Goal: Transaction & Acquisition: Purchase product/service

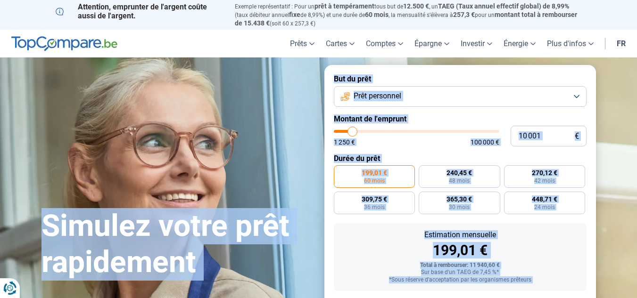
click at [406, 93] on button "Prêt personnel" at bounding box center [460, 96] width 253 height 21
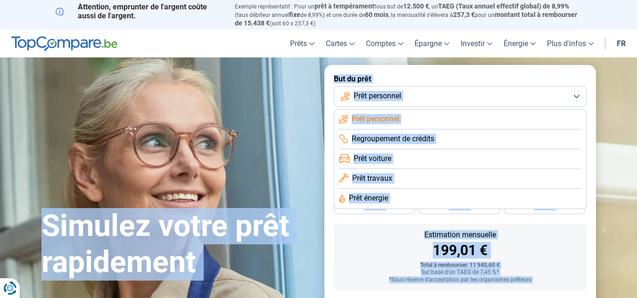
click at [398, 140] on span "Regroupement de crédits" at bounding box center [393, 139] width 83 height 10
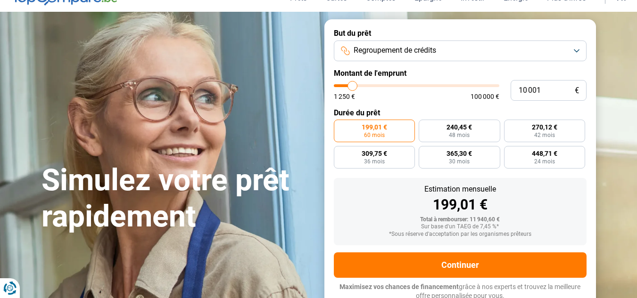
scroll to position [48, 0]
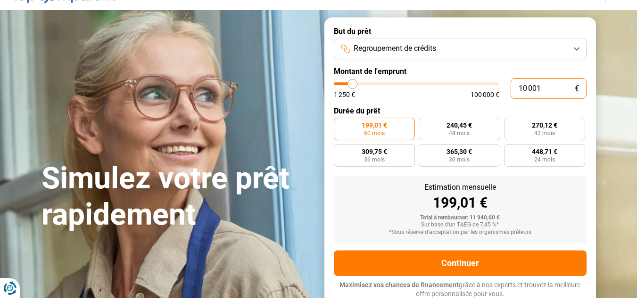
drag, startPoint x: 515, startPoint y: 87, endPoint x: 498, endPoint y: 87, distance: 17.5
click at [497, 86] on div "10 001 € 1 250 € 100 000 €" at bounding box center [460, 88] width 253 height 21
type input "10000"
radio input "true"
drag, startPoint x: 498, startPoint y: 87, endPoint x: 558, endPoint y: 87, distance: 60.3
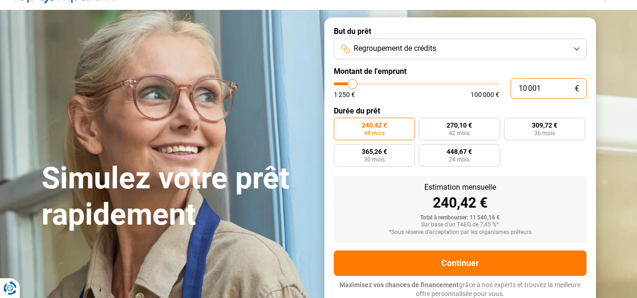
click at [558, 87] on input "10 001" at bounding box center [549, 88] width 76 height 21
paste input "62 863"
type input "62 863"
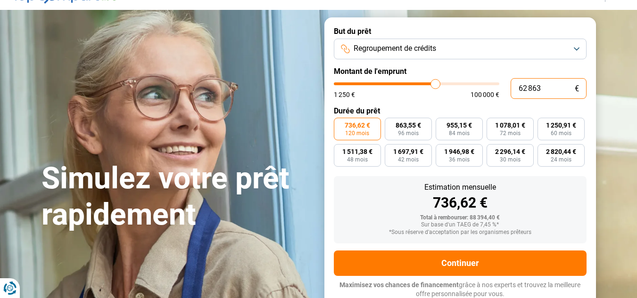
type input "62750"
type input "62 863"
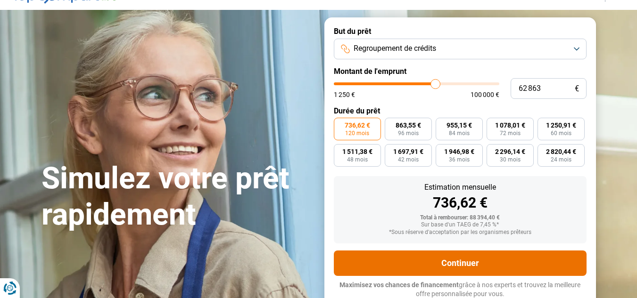
click at [453, 267] on button "Continuer" at bounding box center [460, 263] width 253 height 25
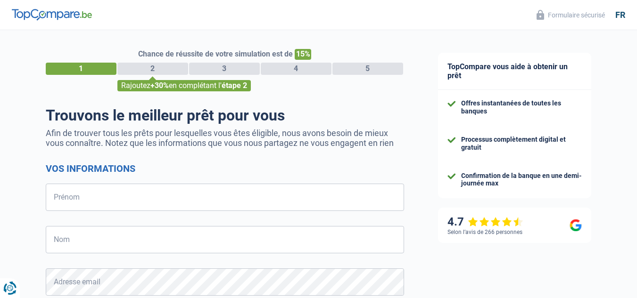
select select "32"
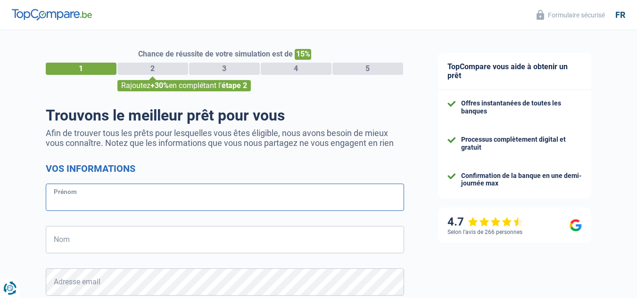
click at [249, 207] on input "Prénom" at bounding box center [225, 197] width 358 height 27
type input "Christian"
type input "Blondeel"
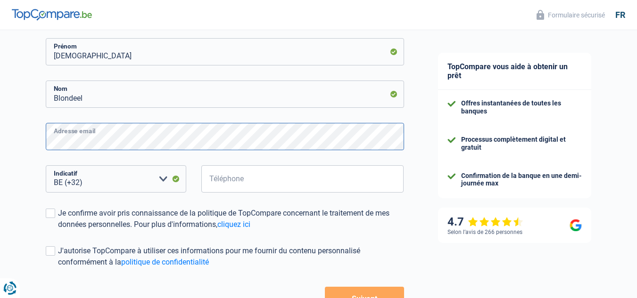
scroll to position [148, 0]
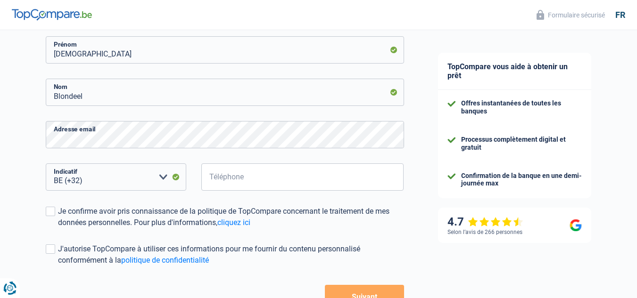
click at [245, 162] on form "Vos informations Christian Prénom Blondeel Nom Adresse email BE (+32) LU (+352)…" at bounding box center [225, 162] width 358 height 293
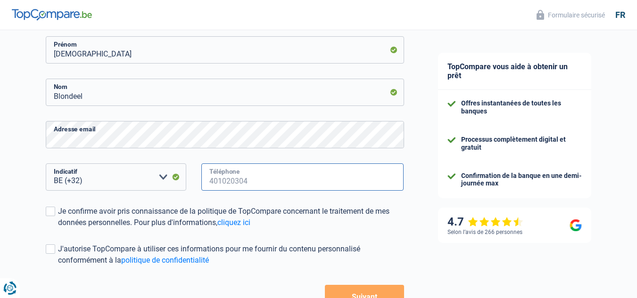
click at [240, 171] on input "Téléphone" at bounding box center [302, 177] width 203 height 27
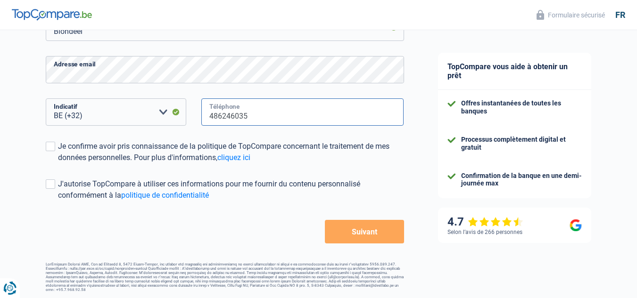
scroll to position [212, 0]
type input "486246035"
click at [61, 153] on div "Je confirme avoir pris connaissance de la politique de TopCompare concernant le…" at bounding box center [231, 152] width 346 height 23
click at [58, 164] on input "Je confirme avoir pris connaissance de la politique de TopCompare concernant le…" at bounding box center [58, 164] width 0 height 0
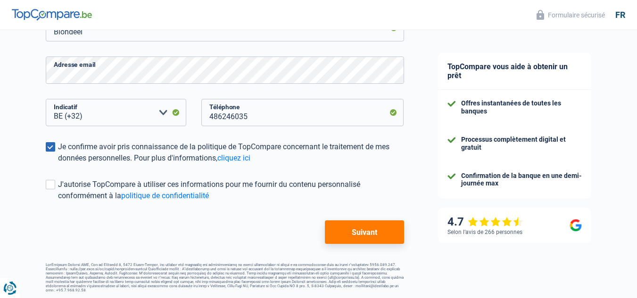
click at [342, 227] on button "Suivant" at bounding box center [364, 233] width 79 height 24
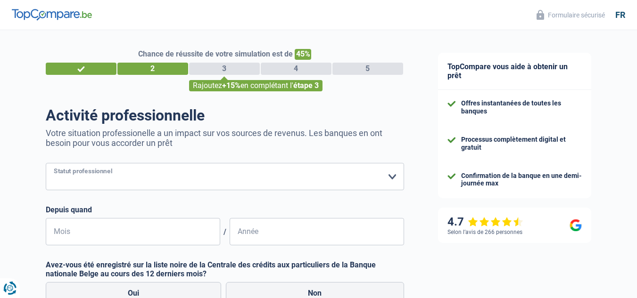
click at [255, 180] on select "Ouvrier Employé privé Employé public Invalide Indépendant Pensionné Chômeur Mut…" at bounding box center [225, 176] width 358 height 27
select select "privateEmployee"
click at [46, 164] on select "Ouvrier Employé privé Employé public Invalide Indépendant Pensionné Chômeur Mut…" at bounding box center [225, 176] width 358 height 27
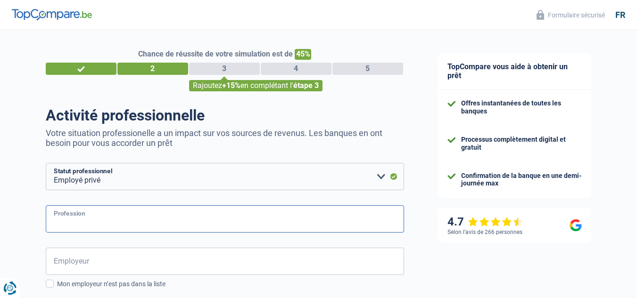
click at [116, 215] on input "Profession" at bounding box center [225, 219] width 358 height 27
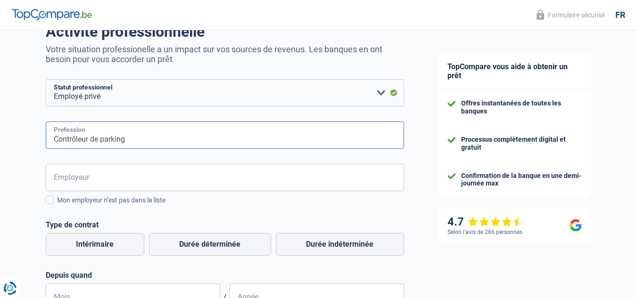
scroll to position [83, 0]
type input "Contrôleur de parking"
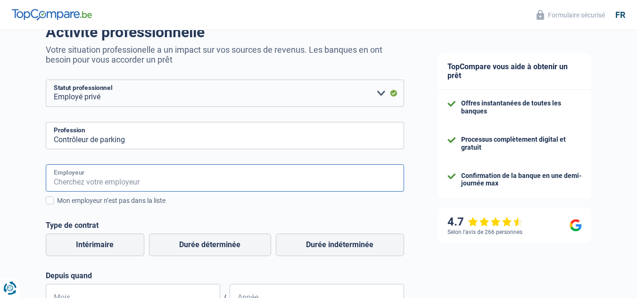
click at [97, 177] on input "Employeur" at bounding box center [225, 178] width 358 height 27
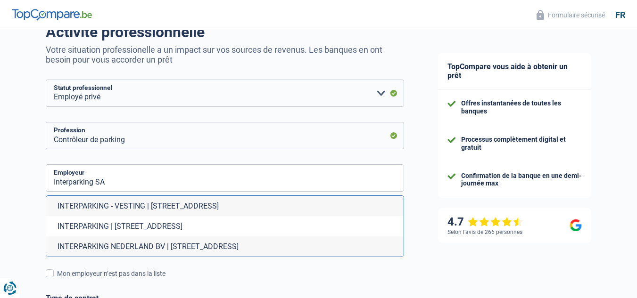
click at [117, 209] on li "INTERPARKING - VESTING | Rue Brederode, 9 | 1000 - Bruxelles" at bounding box center [224, 206] width 357 height 20
type input "INTERPARKING - VESTING | Rue Brederode, 9 | 1000 - Bruxelles"
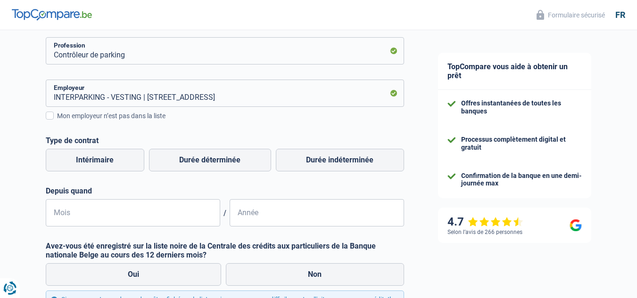
scroll to position [169, 0]
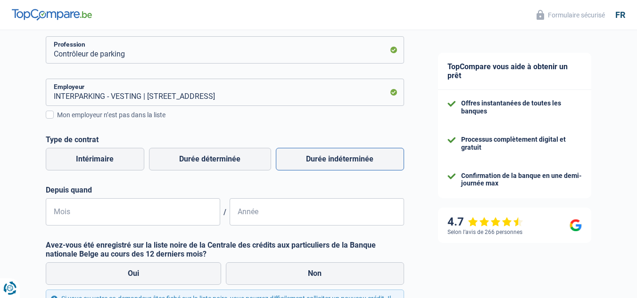
click at [301, 164] on label "Durée indéterminée" at bounding box center [340, 159] width 128 height 23
click at [301, 164] on input "Durée indéterminée" at bounding box center [340, 159] width 128 height 23
radio input "true"
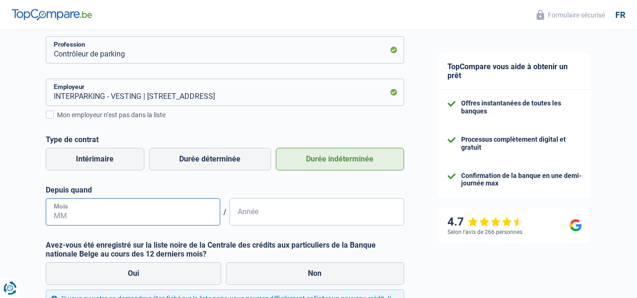
click at [165, 218] on input "Mois" at bounding box center [133, 211] width 174 height 27
type input "12"
drag, startPoint x: 274, startPoint y: 215, endPoint x: 269, endPoint y: 164, distance: 51.2
click at [272, 211] on input "2019" at bounding box center [317, 211] width 174 height 27
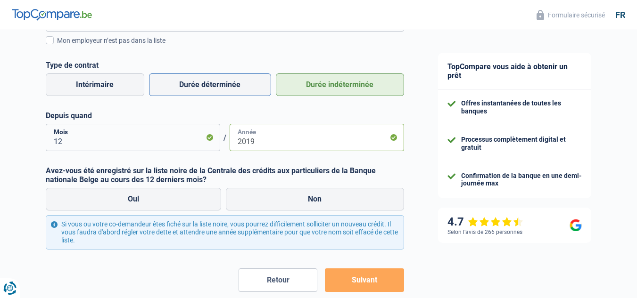
scroll to position [245, 0]
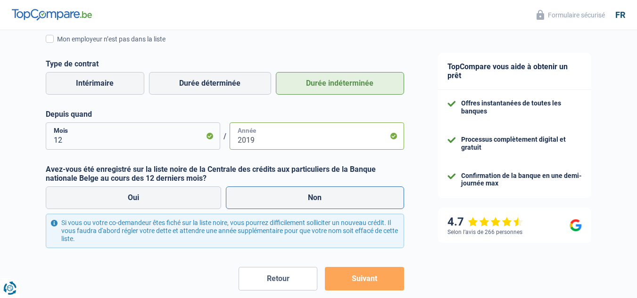
type input "2019"
click at [260, 202] on label "Non" at bounding box center [315, 198] width 178 height 23
click at [260, 202] on input "Non" at bounding box center [315, 198] width 178 height 23
radio input "true"
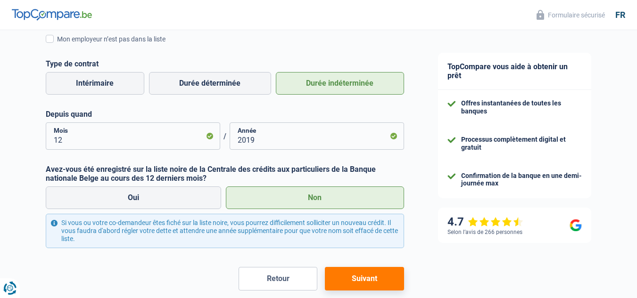
click at [356, 281] on button "Suivant" at bounding box center [364, 279] width 79 height 24
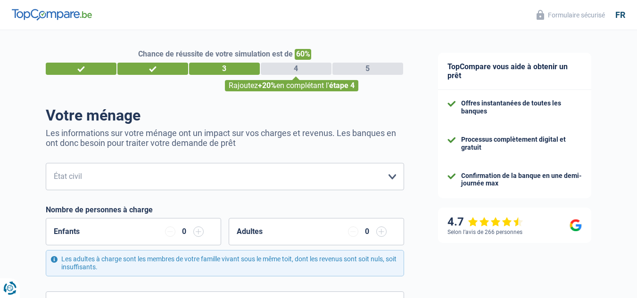
click at [223, 168] on select "Célibataire Marié(e) Cohabitant(e) légal(e) Divorcé(e) Veuf(ve) Séparé (de fait…" at bounding box center [225, 176] width 358 height 27
select select "single"
click at [46, 164] on select "Célibataire Marié(e) Cohabitant(e) légal(e) Divorcé(e) Veuf(ve) Séparé (de fait…" at bounding box center [225, 176] width 358 height 27
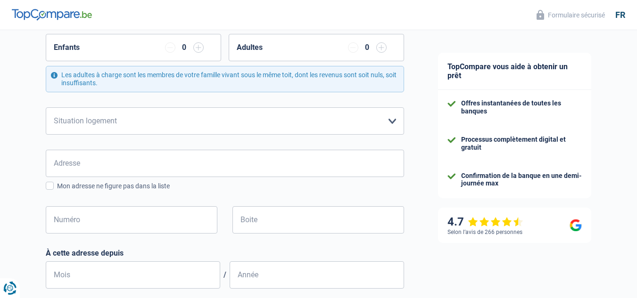
scroll to position [185, 0]
click at [135, 127] on select "Locataire Propriétaire avec prêt hypothécaire Propriétaire sans prêt hypothécai…" at bounding box center [225, 120] width 358 height 27
select select "rents"
click at [46, 107] on select "Locataire Propriétaire avec prêt hypothécaire Propriétaire sans prêt hypothécai…" at bounding box center [225, 120] width 358 height 27
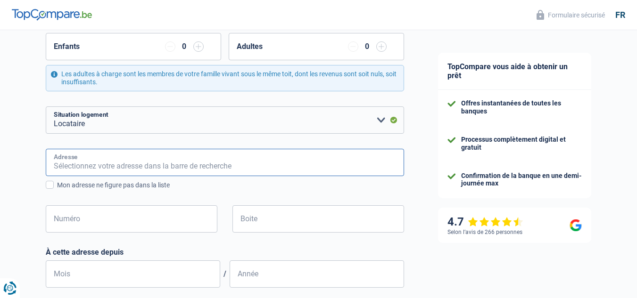
click at [126, 166] on input "Adresse" at bounding box center [225, 162] width 358 height 27
type input "Bergensesteenweg 128"
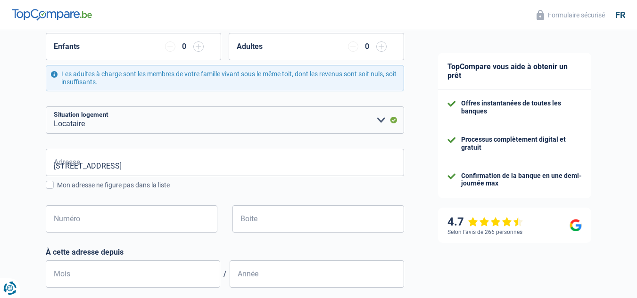
type input "Belgique"
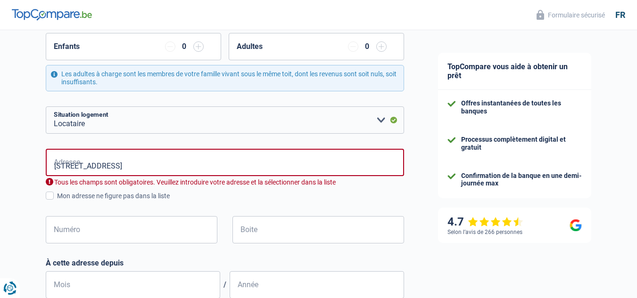
type input "Belgique"
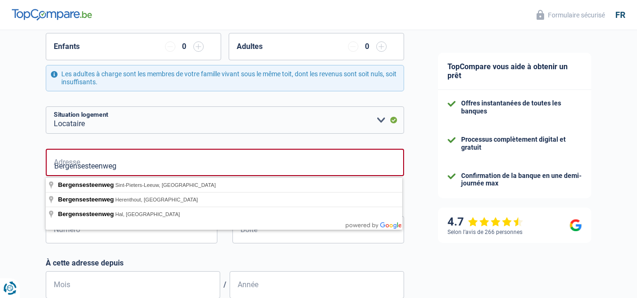
click at [220, 257] on div "Numéro Tous les champs sont obligatoires. Veuillez fournir une réponse plus lon…" at bounding box center [132, 237] width 186 height 42
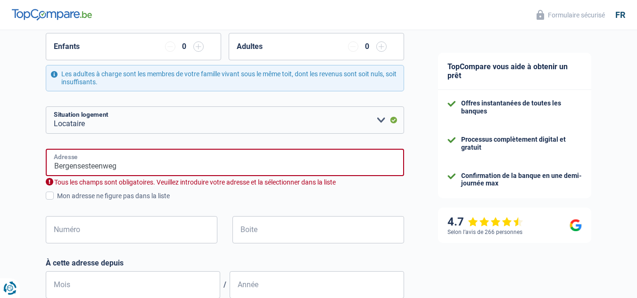
click at [143, 170] on input "Bergensesteenweg" at bounding box center [225, 162] width 358 height 27
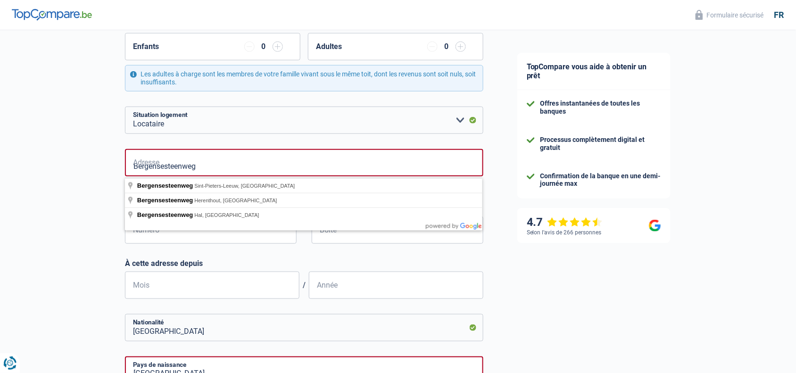
type input "Bergensesteenweg, Hal, Belgique"
drag, startPoint x: 634, startPoint y: 0, endPoint x: 192, endPoint y: 215, distance: 491.1
select select "BE"
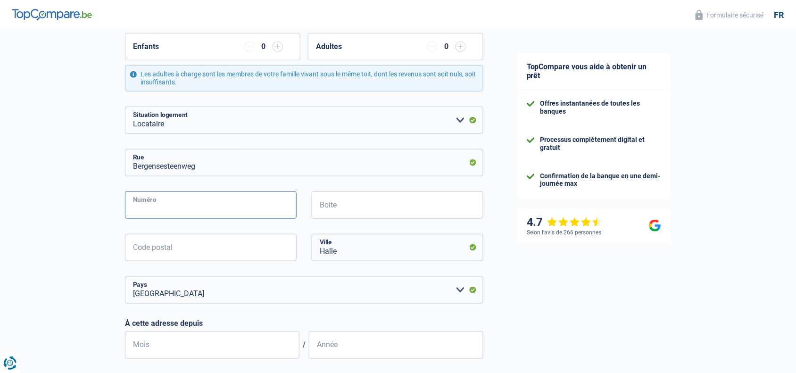
click at [217, 213] on input "Numéro" at bounding box center [211, 204] width 172 height 27
type input "128"
click at [369, 201] on input "Boite" at bounding box center [398, 204] width 172 height 27
type input "11"
drag, startPoint x: 250, startPoint y: 255, endPoint x: 254, endPoint y: 251, distance: 5.0
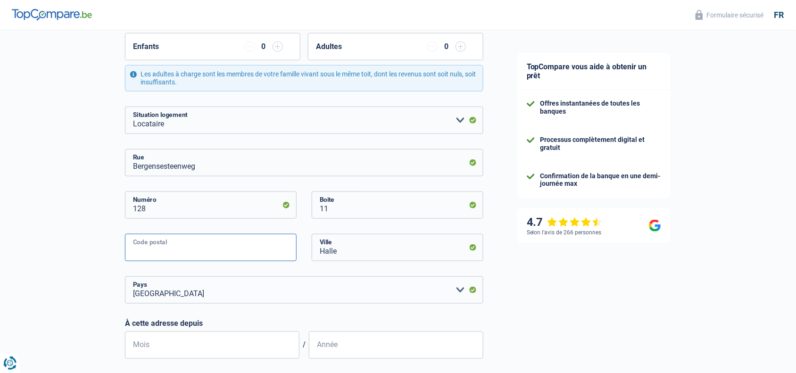
click at [253, 252] on input "Code postal" at bounding box center [211, 247] width 172 height 27
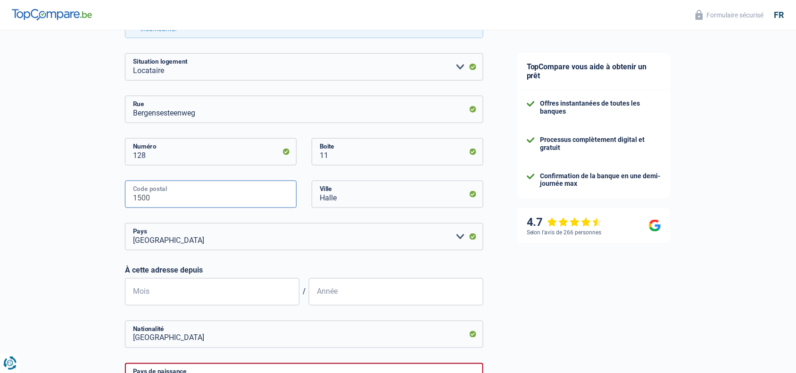
scroll to position [237, 0]
type input "1500"
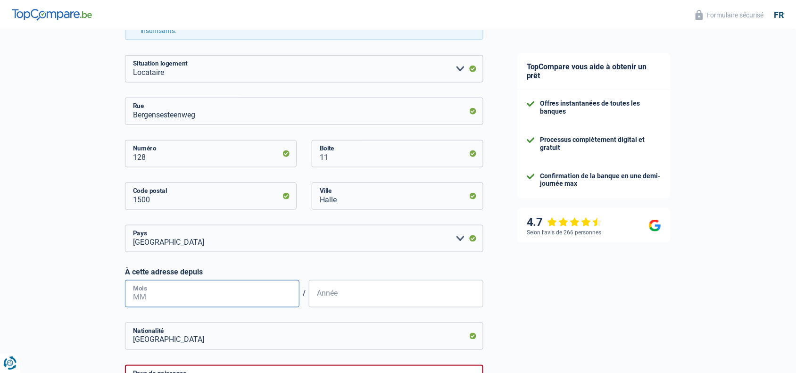
click at [224, 298] on input "Mois" at bounding box center [212, 293] width 174 height 27
type input "09"
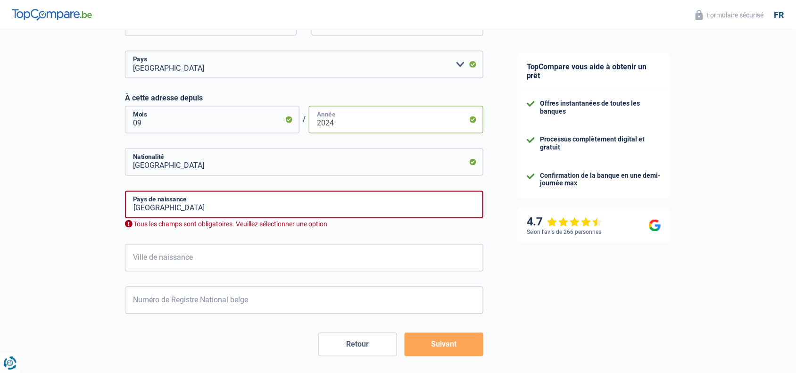
scroll to position [413, 0]
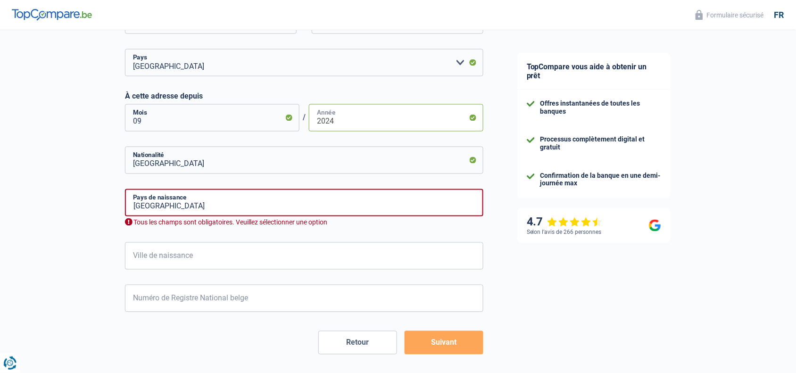
type input "2024"
click at [290, 266] on input "Ville de naissance" at bounding box center [304, 255] width 358 height 27
click at [289, 210] on input "Belgique" at bounding box center [304, 202] width 358 height 27
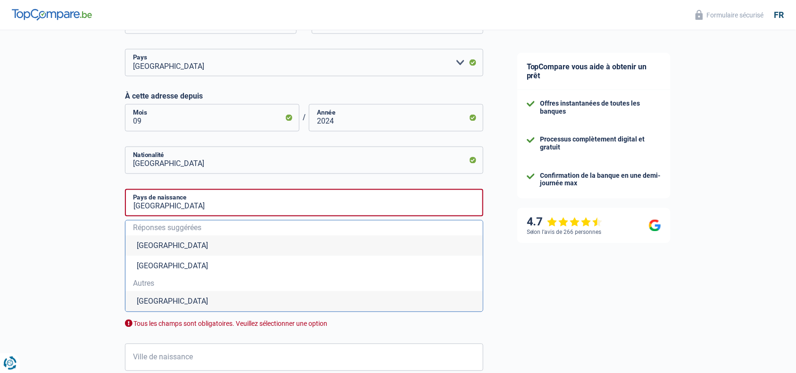
click at [131, 247] on li "Belgique" at bounding box center [303, 246] width 357 height 20
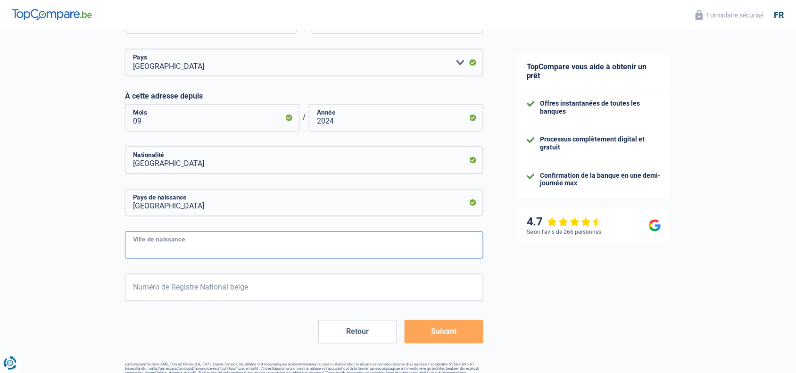
click at [171, 250] on input "Ville de naissance" at bounding box center [304, 244] width 358 height 27
type input "HALLE"
click at [180, 296] on input "Numéro de Registre National belge" at bounding box center [304, 287] width 358 height 27
type input "93.09.14-385.47"
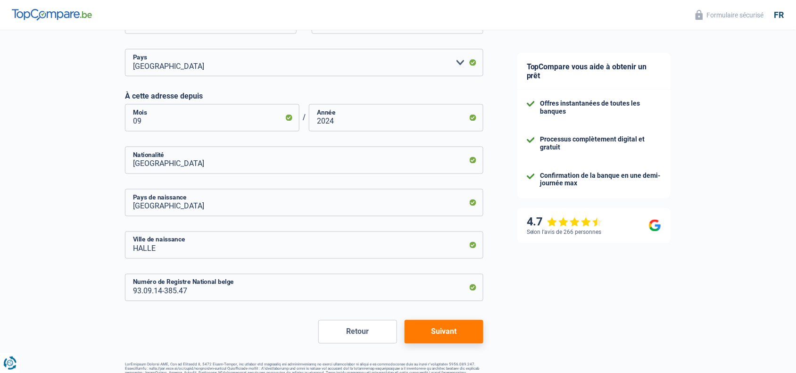
click at [430, 298] on button "Suivant" at bounding box center [444, 332] width 79 height 24
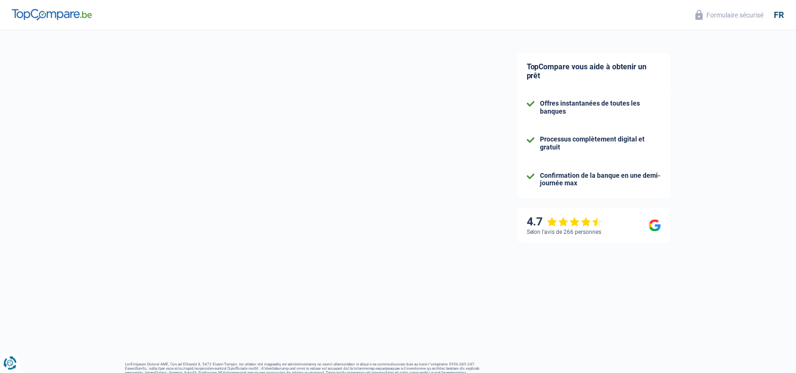
select select "netSalary"
select select "mealVouchers"
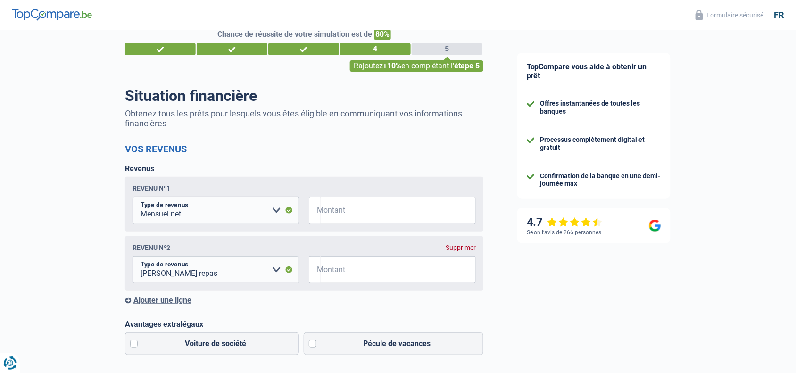
scroll to position [36, 0]
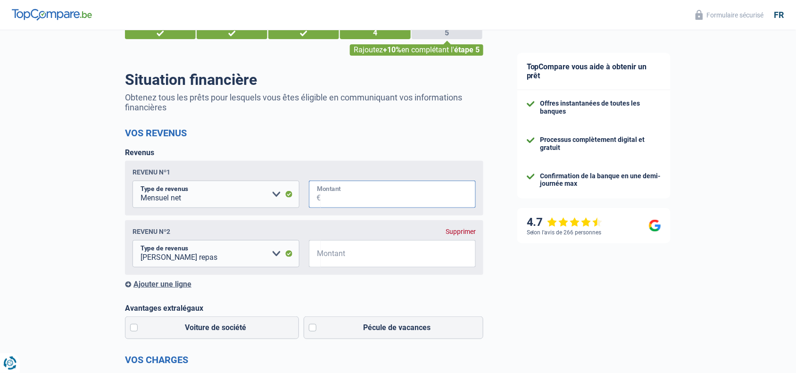
click at [339, 199] on input "Montant" at bounding box center [398, 194] width 155 height 27
type input "3.100"
click at [324, 261] on input "Montant" at bounding box center [398, 253] width 155 height 27
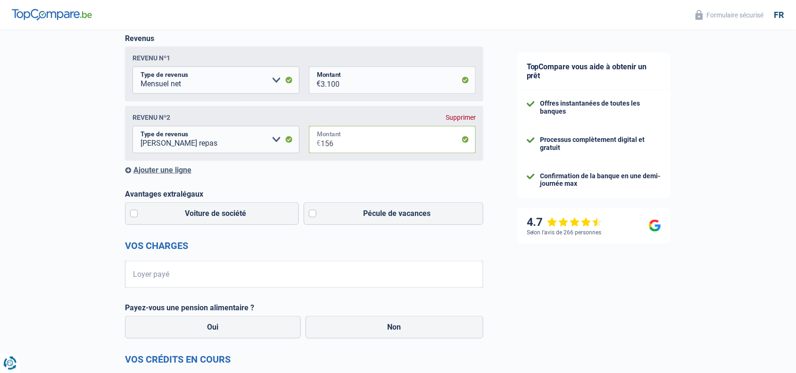
scroll to position [158, 0]
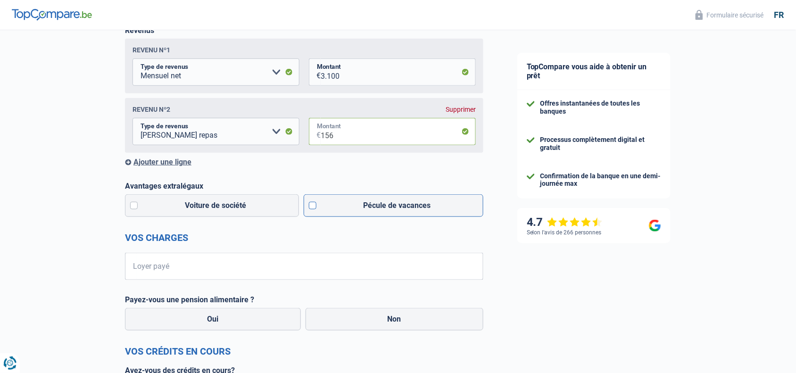
type input "156"
click at [309, 211] on label "Pécule de vacances" at bounding box center [394, 205] width 180 height 23
click at [309, 211] on input "Pécule de vacances" at bounding box center [394, 205] width 180 height 23
checkbox input "true"
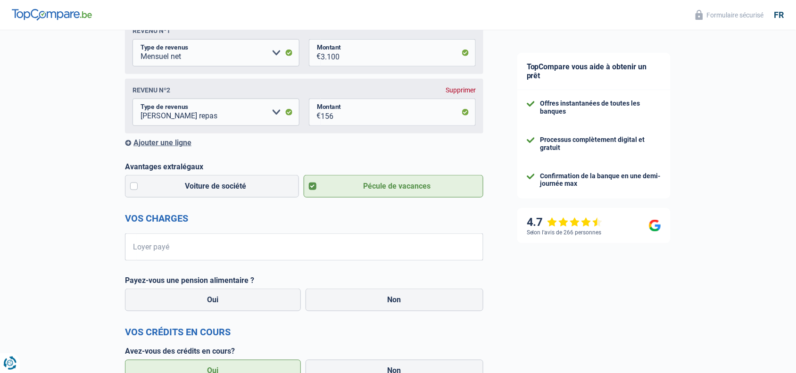
scroll to position [179, 0]
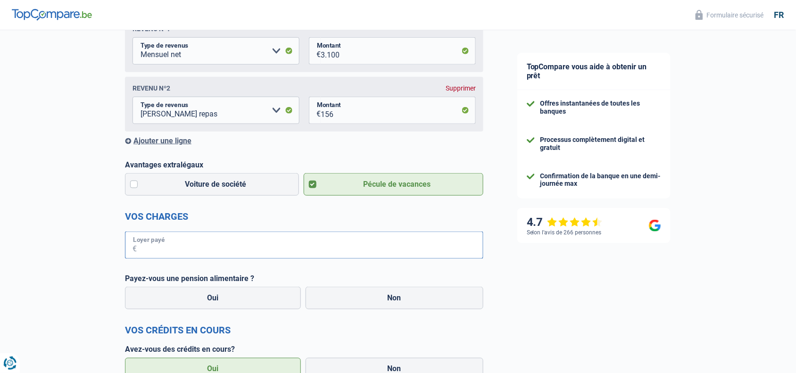
click at [251, 244] on input "Loyer payé" at bounding box center [310, 244] width 347 height 27
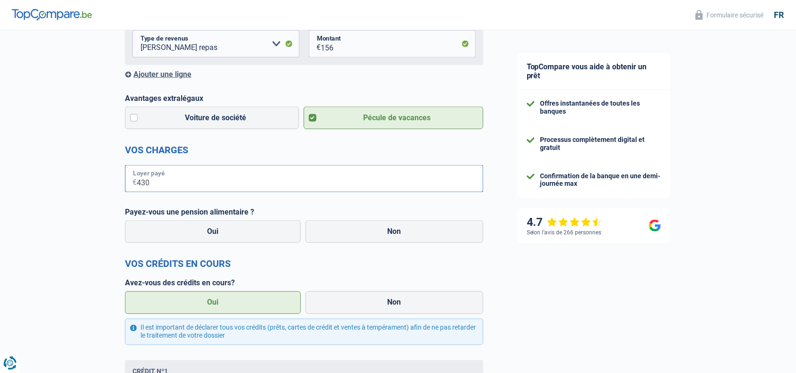
scroll to position [246, 0]
type input "430"
click at [370, 239] on label "Non" at bounding box center [394, 231] width 178 height 23
click at [370, 239] on input "Non" at bounding box center [394, 231] width 178 height 23
radio input "true"
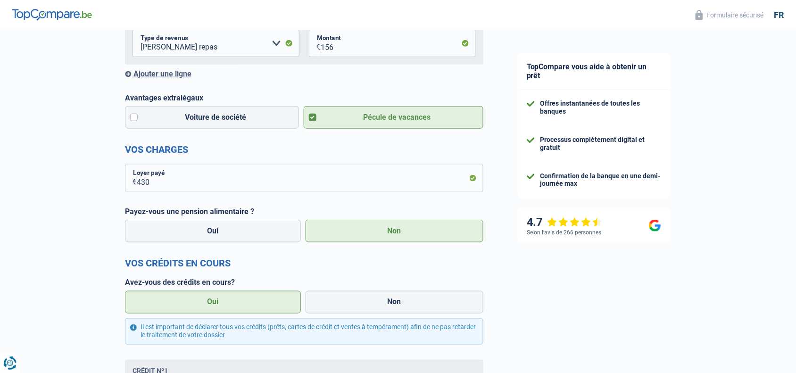
click at [266, 298] on label "Oui" at bounding box center [213, 302] width 176 height 23
click at [266, 298] on input "Oui" at bounding box center [213, 302] width 176 height 23
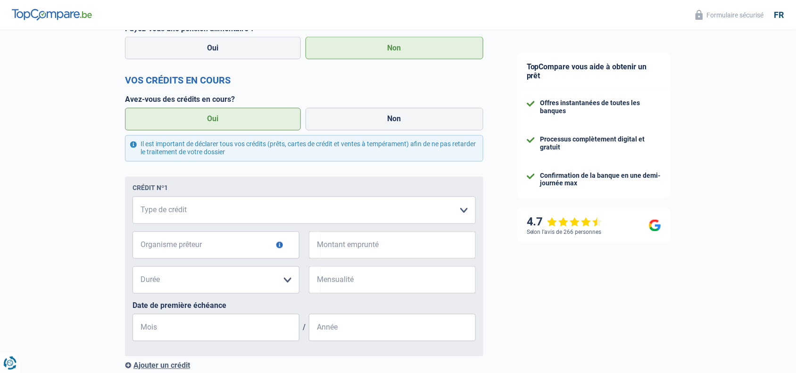
scroll to position [428, 0]
click at [275, 217] on select "Carte ou ouverture de crédit Prêt hypothécaire Vente à tempérament Prêt à tempé…" at bounding box center [303, 211] width 343 height 27
select select "carLoan"
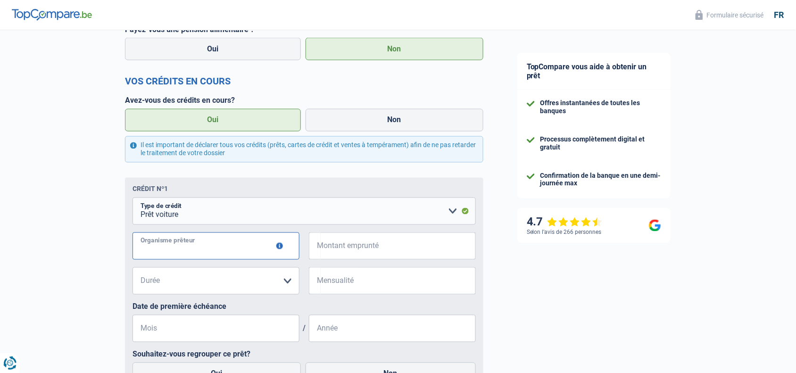
click at [203, 254] on input "Organisme prêteur" at bounding box center [215, 245] width 167 height 27
type input "Alpha Crédit"
click at [374, 251] on input "Montant emprunté" at bounding box center [398, 245] width 155 height 27
type input "19.990"
click at [239, 279] on select "12 mois 18 mois 24 mois 30 mois 36 mois 42 mois 48 mois 60 mois 72 mois 84 mois…" at bounding box center [215, 280] width 167 height 27
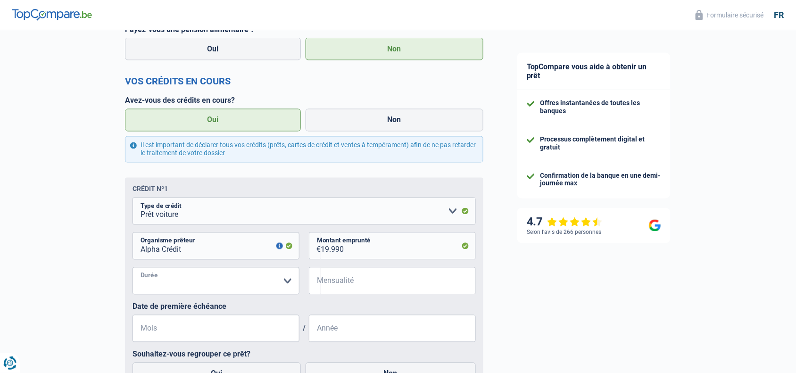
select select "84"
click at [132, 270] on select "12 mois 18 mois 24 mois 30 mois 36 mois 42 mois 48 mois 60 mois 72 mois 84 mois…" at bounding box center [215, 280] width 167 height 27
click at [327, 281] on input "Mensualité" at bounding box center [398, 280] width 155 height 27
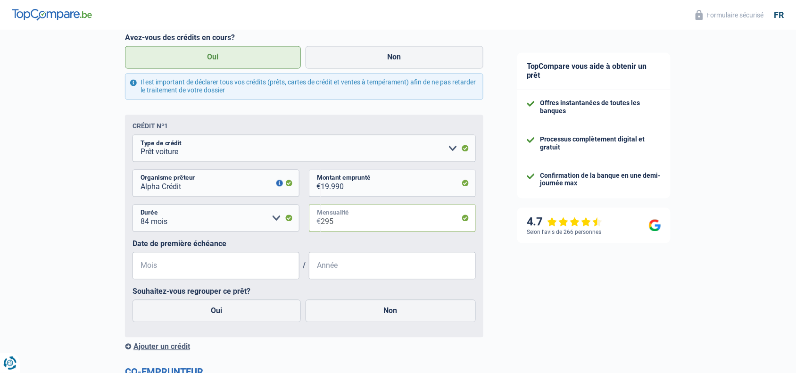
scroll to position [490, 0]
type input "295"
click at [263, 269] on input "Mois" at bounding box center [215, 266] width 167 height 27
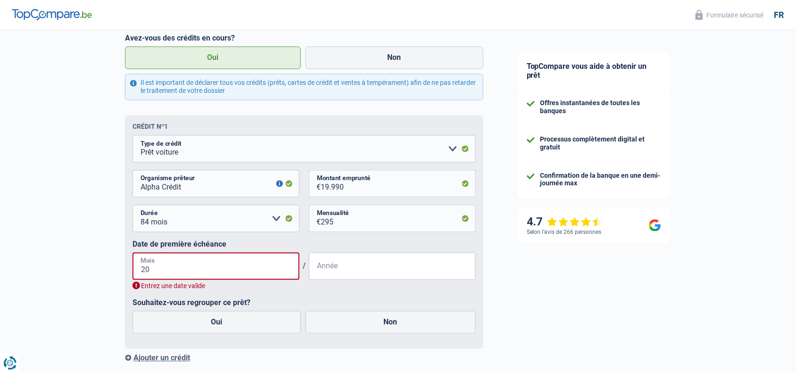
type input "2"
type input "02"
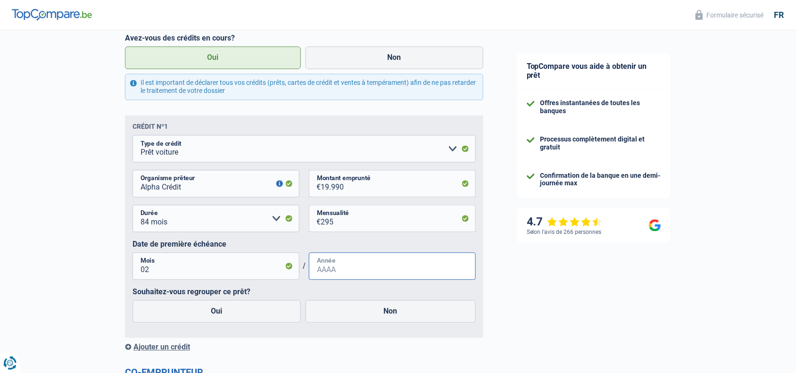
click at [389, 272] on input "Année" at bounding box center [392, 266] width 167 height 27
type input "2025"
click at [255, 298] on label "Oui" at bounding box center [216, 311] width 168 height 23
click at [255, 298] on input "Oui" at bounding box center [216, 311] width 168 height 23
radio input "true"
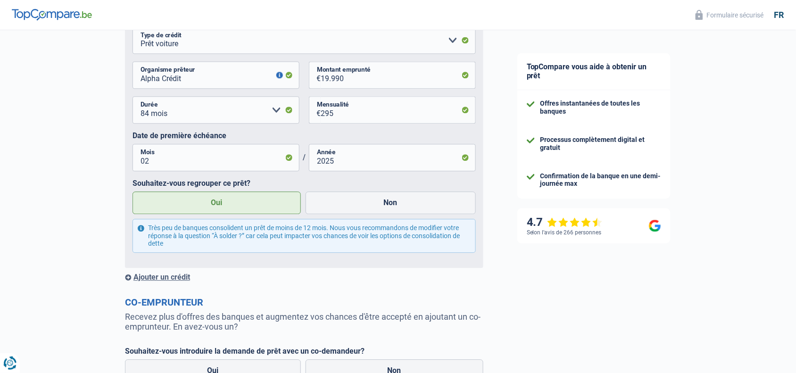
scroll to position [599, 0]
click at [385, 204] on label "Non" at bounding box center [390, 203] width 171 height 23
click at [385, 204] on input "Non" at bounding box center [390, 203] width 171 height 23
radio input "true"
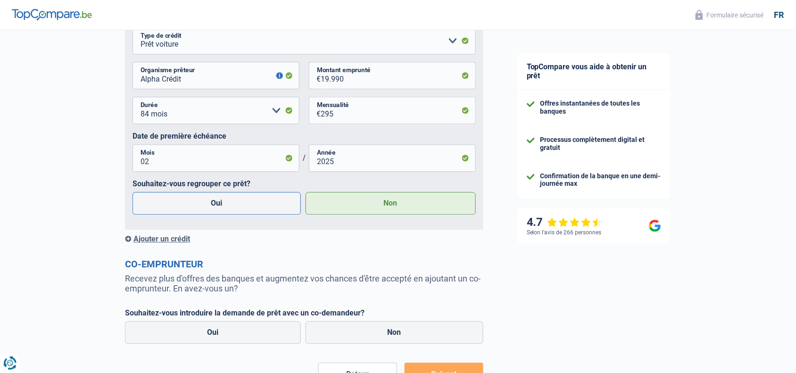
click at [257, 210] on label "Oui" at bounding box center [216, 203] width 168 height 23
click at [257, 210] on input "Oui" at bounding box center [216, 203] width 168 height 23
radio input "true"
radio input "false"
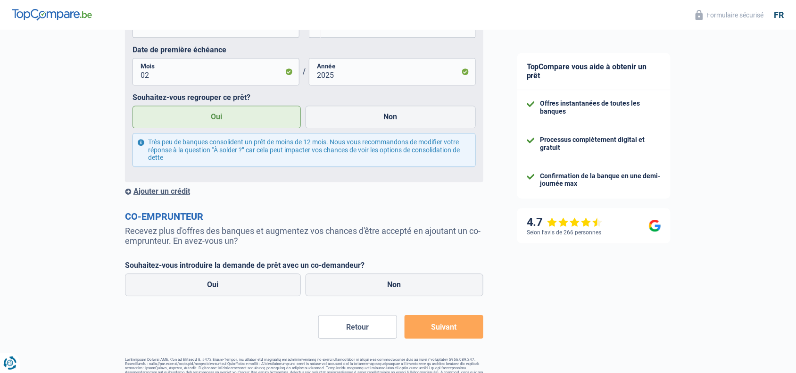
scroll to position [694, 0]
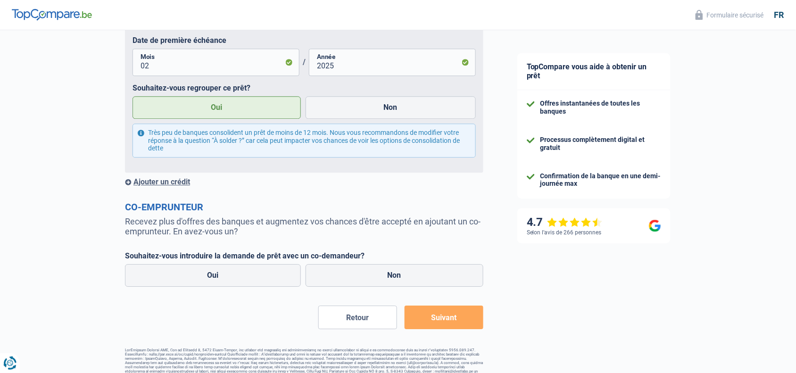
click at [173, 184] on div "Ajouter un crédit" at bounding box center [304, 181] width 358 height 9
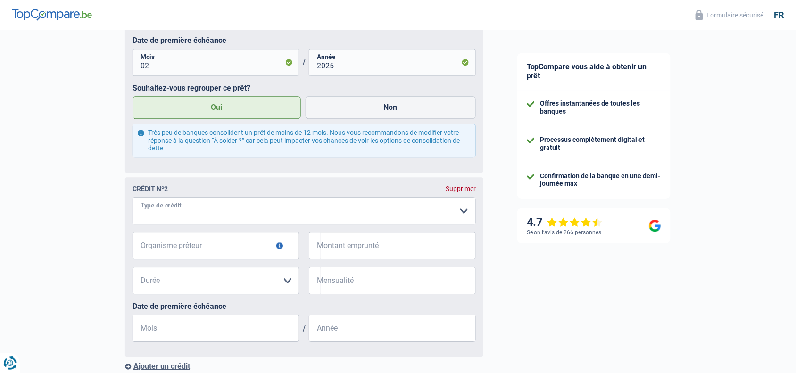
click at [173, 205] on select "Carte ou ouverture de crédit Prêt hypothécaire Vente à tempérament Prêt à tempé…" at bounding box center [303, 210] width 343 height 27
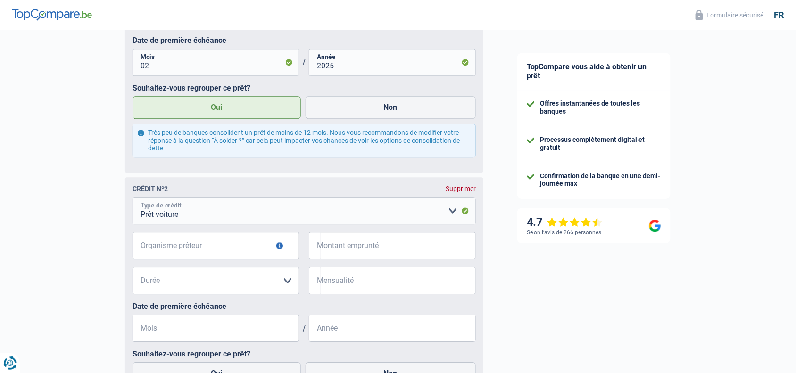
click at [182, 220] on select "Carte ou ouverture de crédit Prêt hypothécaire Vente à tempérament Prêt à tempé…" at bounding box center [303, 210] width 343 height 27
select select "creditConsolidation"
click at [132, 200] on select "Carte ou ouverture de crédit Prêt hypothécaire Vente à tempérament Prêt à tempé…" at bounding box center [303, 210] width 343 height 27
click at [171, 247] on input "Organisme prêteur" at bounding box center [215, 245] width 167 height 27
type input "DHB BANK"
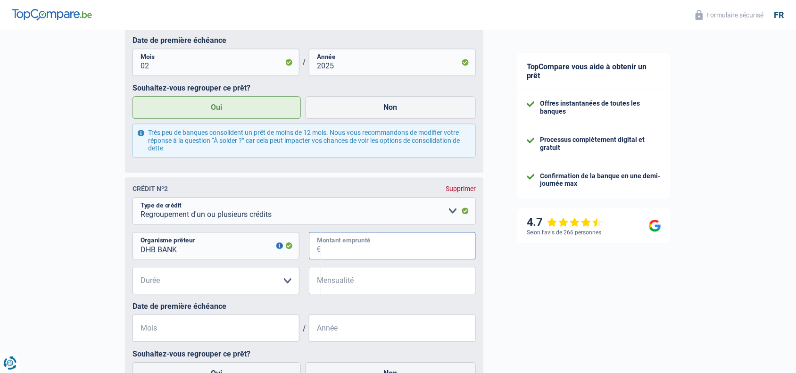
click at [380, 251] on input "Montant emprunté" at bounding box center [398, 245] width 155 height 27
type input "17.000"
click at [281, 286] on select "12 mois 18 mois 24 mois 30 mois 36 mois 42 mois 48 mois 60 mois 72 mois 84 mois…" at bounding box center [215, 280] width 167 height 27
select select "84"
click at [132, 270] on select "12 mois 18 mois 24 mois 30 mois 36 mois 42 mois 48 mois 60 mois 72 mois 84 mois…" at bounding box center [215, 280] width 167 height 27
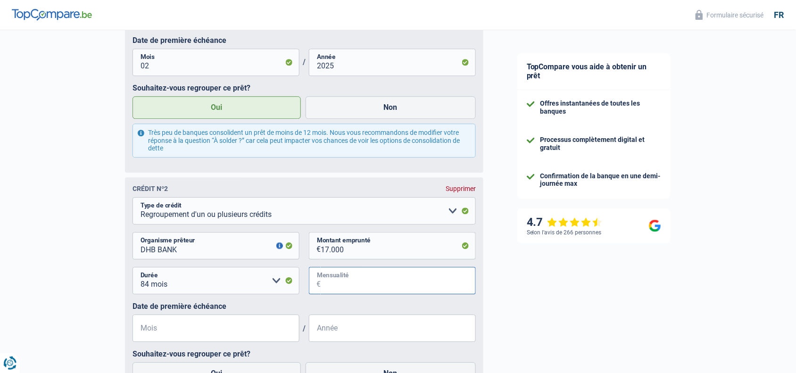
click at [332, 284] on input "Mensualité" at bounding box center [398, 280] width 155 height 27
type input "263"
click at [259, 298] on input "Mois" at bounding box center [215, 327] width 167 height 27
type input "08"
drag, startPoint x: 261, startPoint y: 331, endPoint x: 343, endPoint y: 331, distance: 82.5
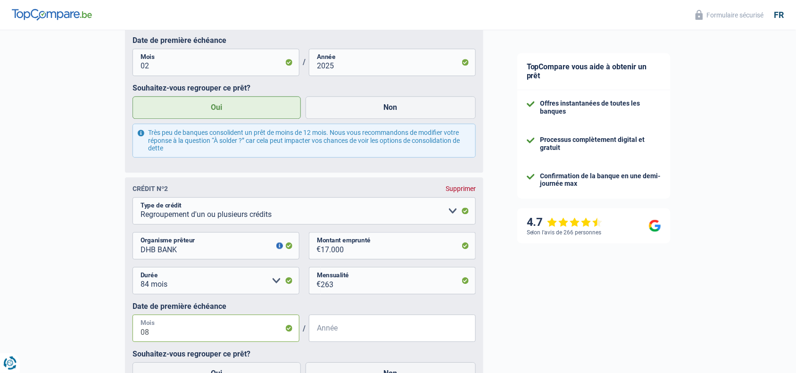
click at [343, 298] on div "08 Mois / Année" at bounding box center [303, 327] width 343 height 27
click at [343, 298] on input "Année" at bounding box center [392, 327] width 167 height 27
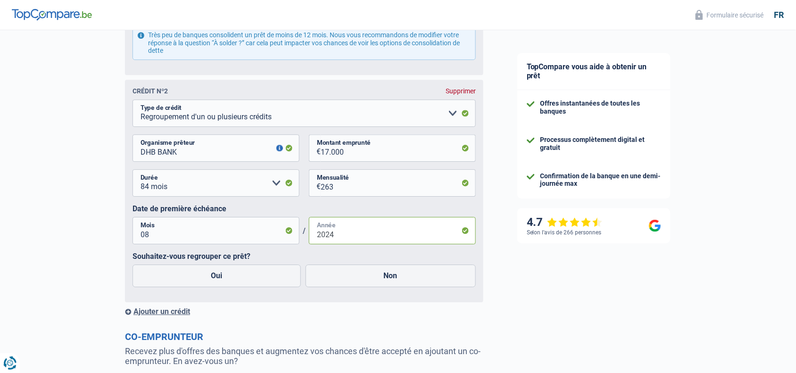
scroll to position [806, 0]
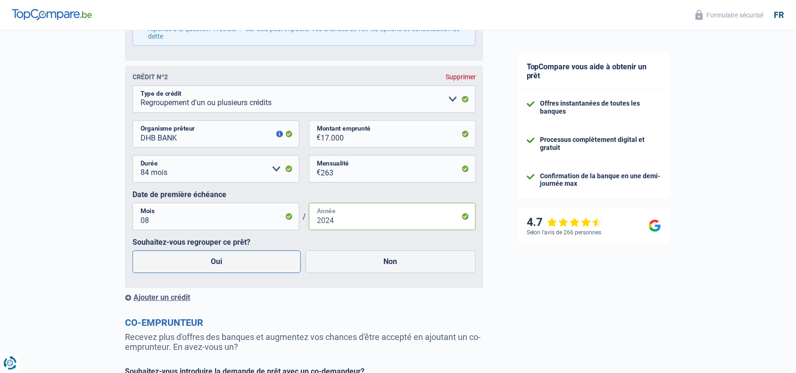
type input "2024"
click at [226, 268] on label "Oui" at bounding box center [216, 261] width 168 height 23
click at [226, 268] on input "Oui" at bounding box center [216, 261] width 168 height 23
radio input "true"
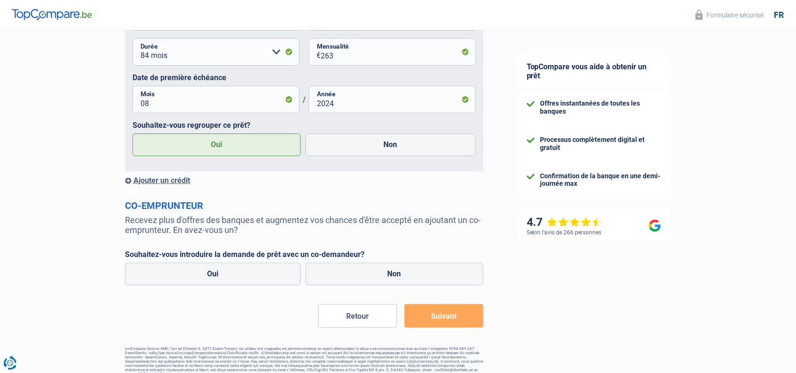
scroll to position [923, 0]
click at [169, 184] on div "Ajouter un crédit" at bounding box center [304, 180] width 358 height 9
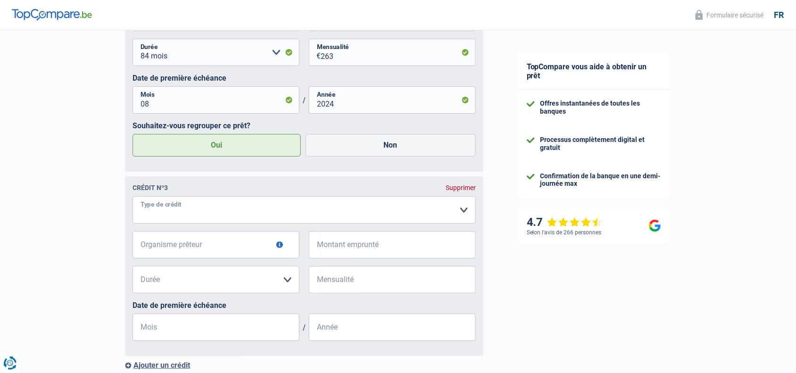
click at [186, 208] on select "Carte ou ouverture de crédit Prêt hypothécaire Vente à tempérament Prêt à tempé…" at bounding box center [303, 209] width 343 height 27
select select "personalLoan"
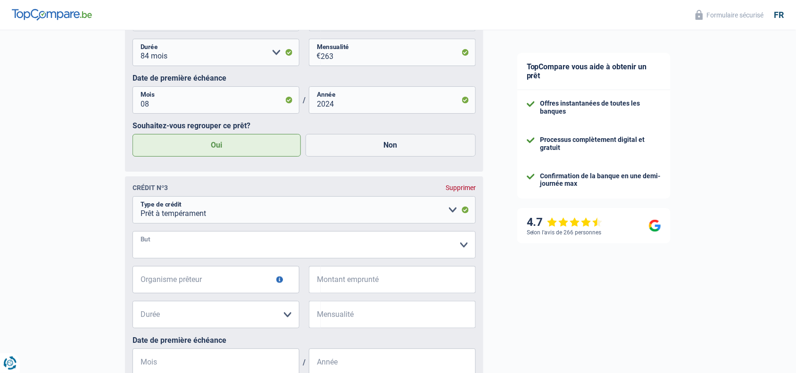
click at [178, 257] on select "Confort maison: meubles, textile, peinture, électroménager, outillage non-profe…" at bounding box center [303, 244] width 343 height 27
select select "other"
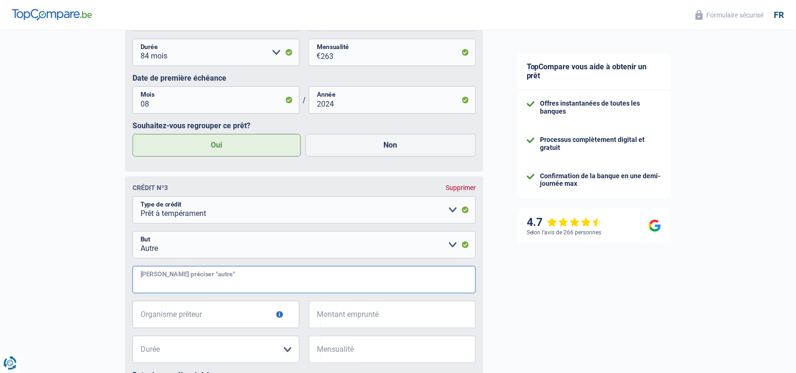
click at [189, 283] on input "Veuillez préciser "autre"" at bounding box center [303, 279] width 343 height 27
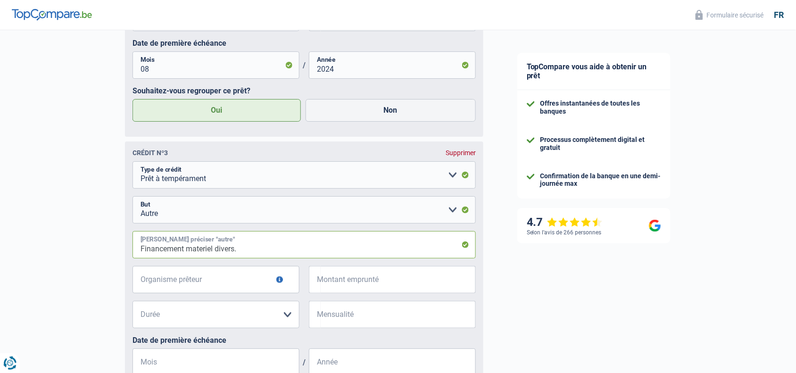
type input "Financement materiel divers."
click at [189, 283] on input "Organisme prêteur" at bounding box center [215, 279] width 167 height 27
type input "DHB BANK"
click at [385, 277] on input "Montant emprunté" at bounding box center [398, 279] width 155 height 27
type input "25.000"
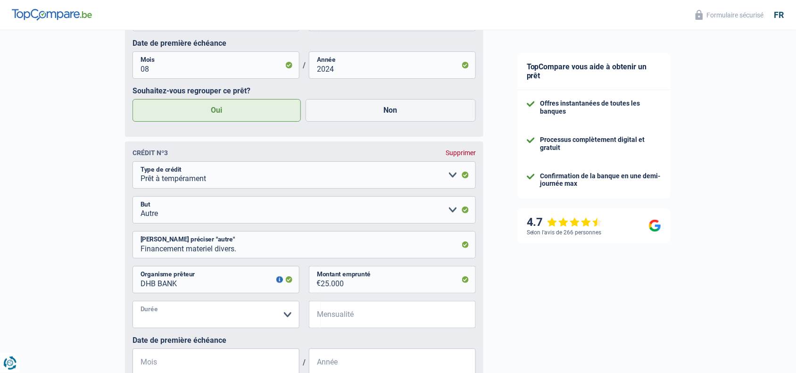
click at [213, 298] on select "12 mois 18 mois 24 mois 30 mois 36 mois 42 mois 48 mois 60 mois 72 mois 84 mois…" at bounding box center [215, 314] width 167 height 27
select select "120"
click at [132, 298] on select "12 mois 18 mois 24 mois 30 mois 36 mois 42 mois 48 mois 60 mois 72 mois 84 mois…" at bounding box center [215, 314] width 167 height 27
click at [352, 298] on input "Mensualité" at bounding box center [398, 314] width 155 height 27
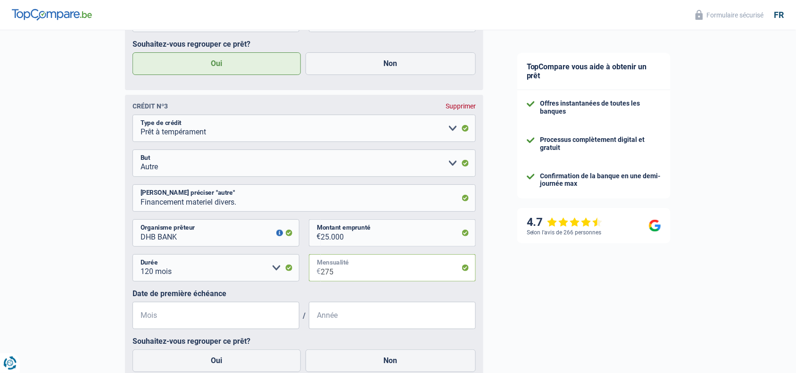
scroll to position [1007, 0]
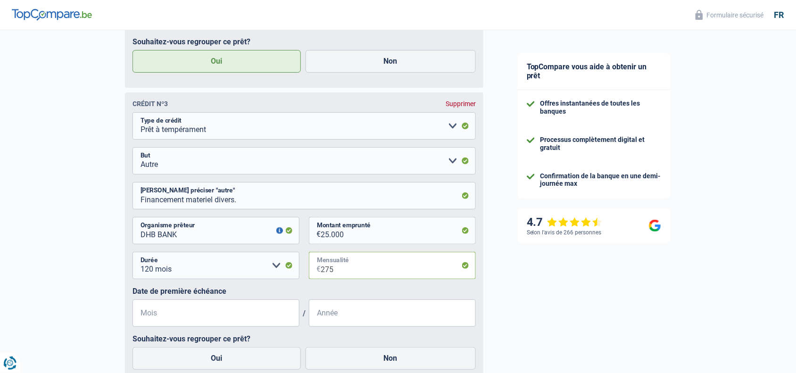
type input "275"
click at [204, 298] on input "Mois" at bounding box center [215, 312] width 167 height 27
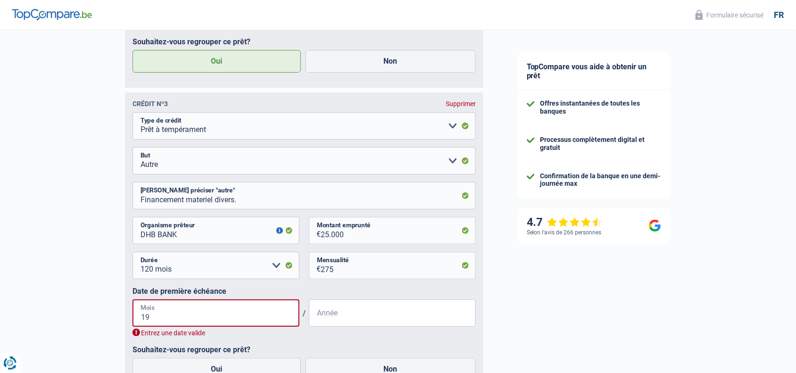
click at [214, 298] on input "19" at bounding box center [215, 312] width 167 height 27
type input "1"
type input "10"
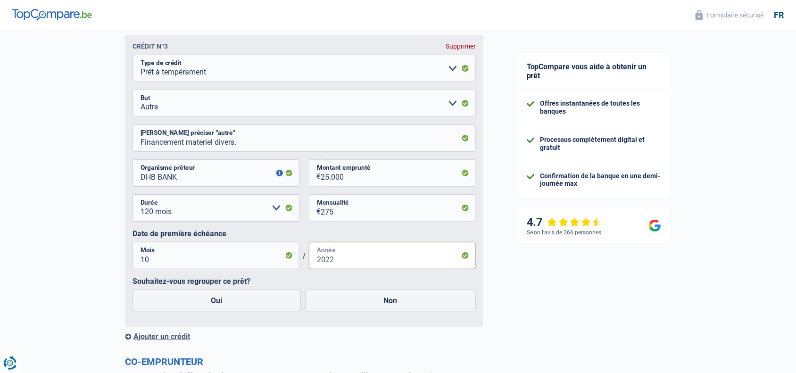
scroll to position [1071, 0]
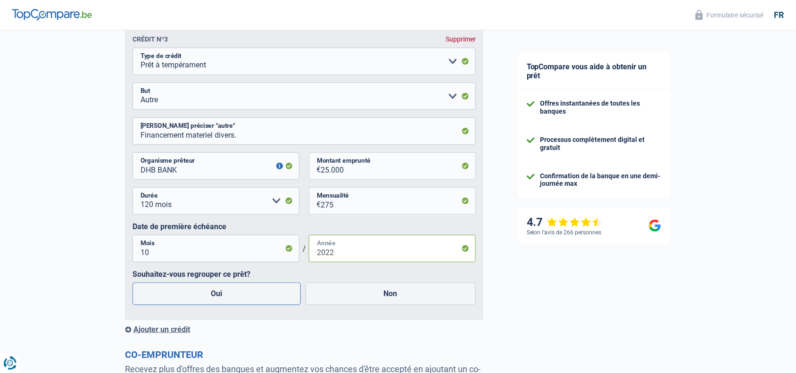
type input "2022"
click at [281, 298] on label "Oui" at bounding box center [216, 293] width 168 height 23
click at [281, 298] on input "Oui" at bounding box center [216, 293] width 168 height 23
radio input "true"
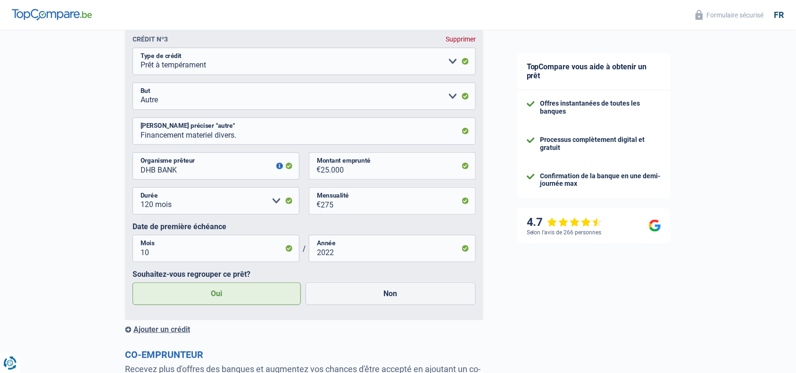
click at [180, 298] on div "Ajouter un crédit" at bounding box center [304, 329] width 358 height 9
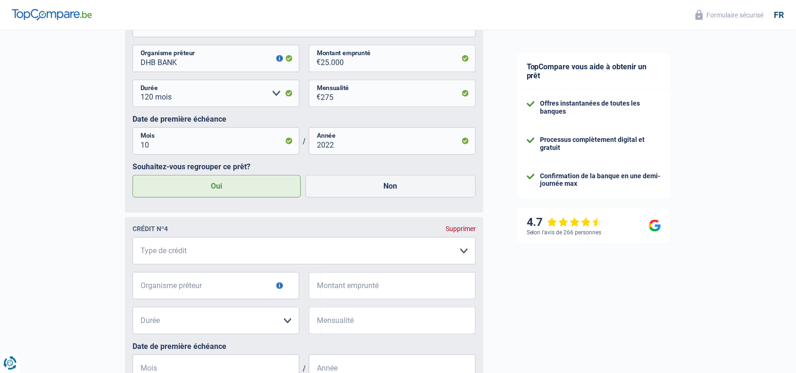
scroll to position [1179, 0]
click at [231, 252] on select "Carte ou ouverture de crédit Prêt hypothécaire Vente à tempérament Prêt à tempé…" at bounding box center [303, 250] width 343 height 27
select select "cardOrCredit"
click at [213, 293] on input "Organisme prêteur" at bounding box center [215, 285] width 167 height 27
type input "Beobank"
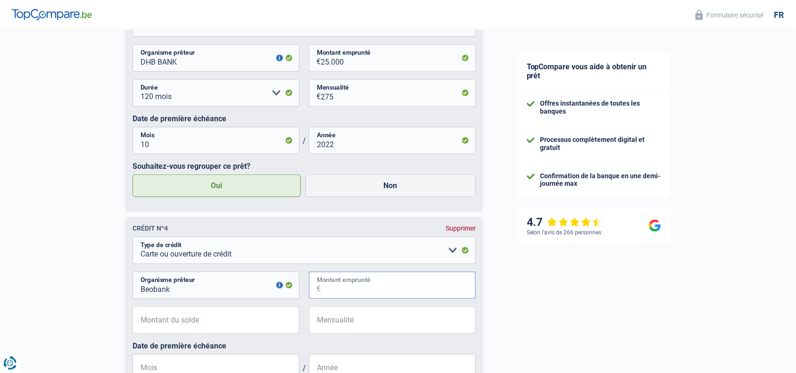
click at [376, 298] on input "Montant emprunté" at bounding box center [398, 285] width 155 height 27
type input "7.500"
click at [263, 298] on input "Montant du solde" at bounding box center [221, 319] width 155 height 27
type input "7"
type input "7.155"
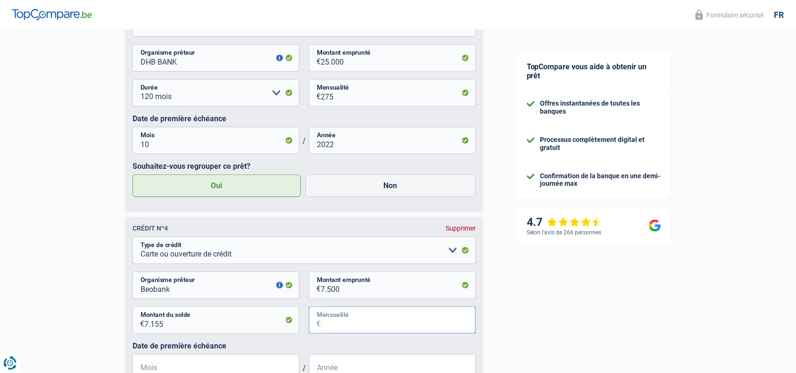
click at [349, 298] on input "Mensualité" at bounding box center [398, 319] width 155 height 27
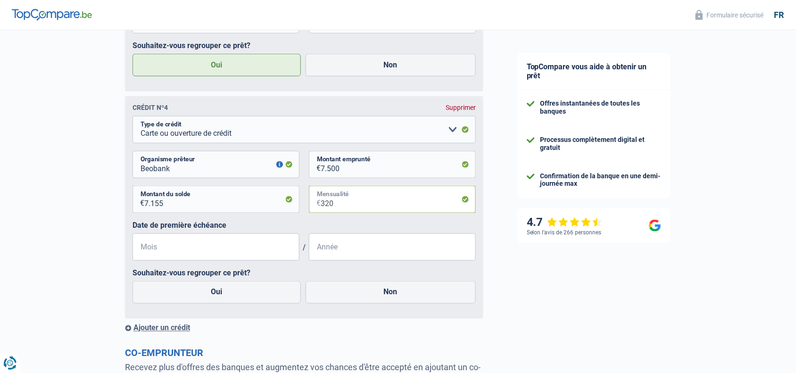
scroll to position [1300, 0]
type input "360"
click at [256, 255] on input "Mois" at bounding box center [215, 246] width 167 height 27
click at [211, 264] on fieldset "Carte ou ouverture de crédit Prêt hypothécaire Vente à tempérament Prêt à tempé…" at bounding box center [303, 213] width 343 height 195
click at [211, 258] on input "Mois" at bounding box center [215, 246] width 167 height 27
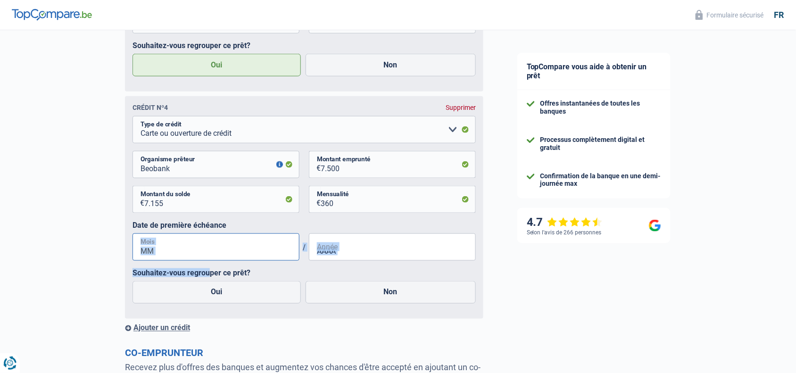
click at [212, 259] on input "Mois" at bounding box center [215, 246] width 167 height 27
type input "06"
type input "2022"
click at [227, 297] on label "Oui" at bounding box center [216, 292] width 168 height 23
click at [227, 297] on input "Oui" at bounding box center [216, 292] width 168 height 23
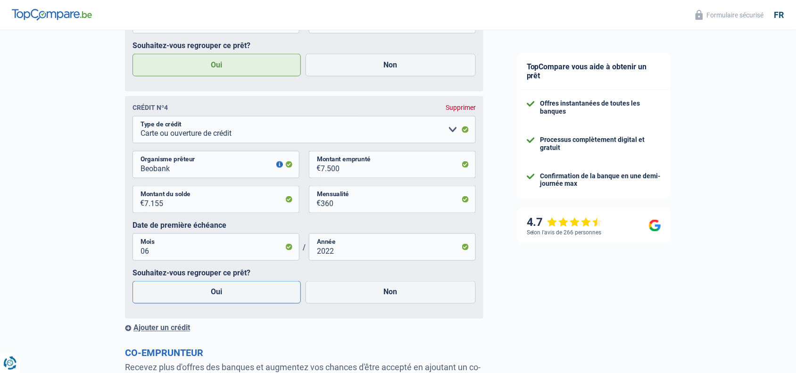
radio input "true"
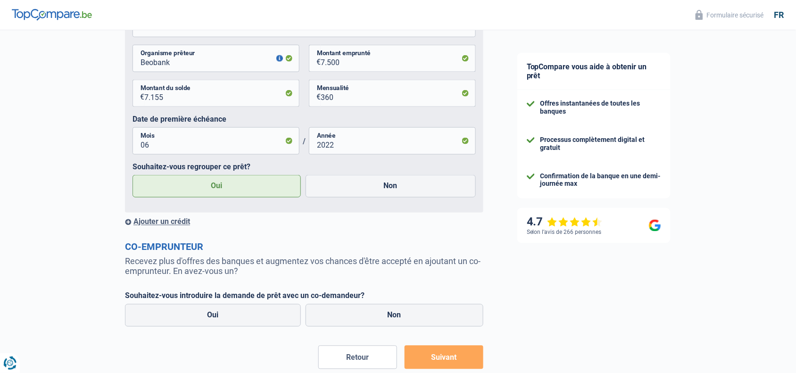
scroll to position [1405, 0]
click at [161, 227] on div "Ajouter un crédit" at bounding box center [304, 222] width 358 height 9
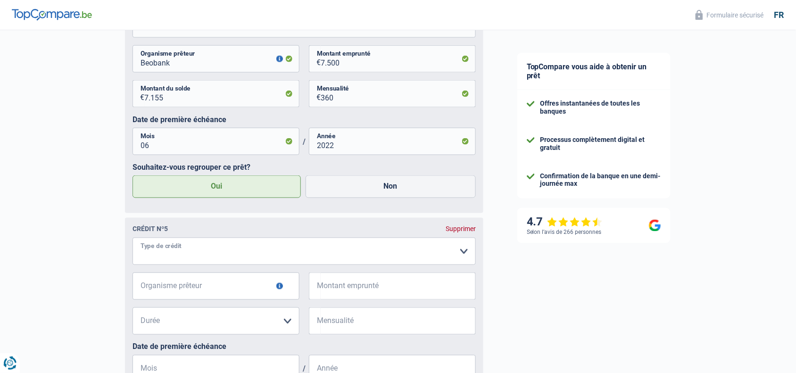
click at [202, 255] on select "Carte ou ouverture de crédit Prêt hypothécaire Vente à tempérament Prêt à tempé…" at bounding box center [303, 251] width 343 height 27
select select "cardOrCredit"
click at [203, 290] on input "Organisme prêteur" at bounding box center [215, 285] width 167 height 27
type input "Santander"
click at [369, 298] on div "Santander Organisme prêteur Veillez à ne pas indiquer le nom du courtier, mais …" at bounding box center [303, 289] width 343 height 35
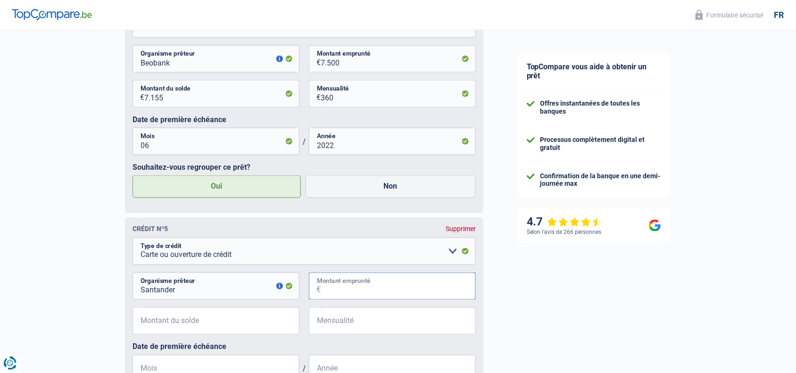
click at [363, 298] on input "Montant emprunté" at bounding box center [398, 285] width 155 height 27
type input "3.900"
click at [255, 298] on input "Montant du solde" at bounding box center [221, 320] width 155 height 27
type input "3.722"
click at [337, 298] on input "Mensualité" at bounding box center [398, 320] width 155 height 27
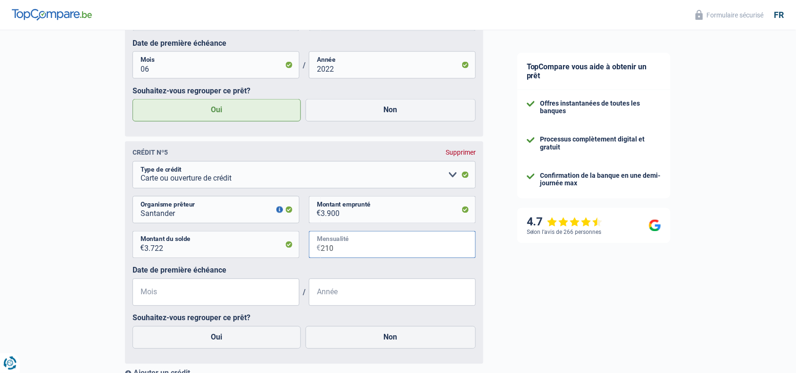
scroll to position [1481, 0]
type input "210"
click at [256, 298] on input "Mois" at bounding box center [215, 292] width 167 height 27
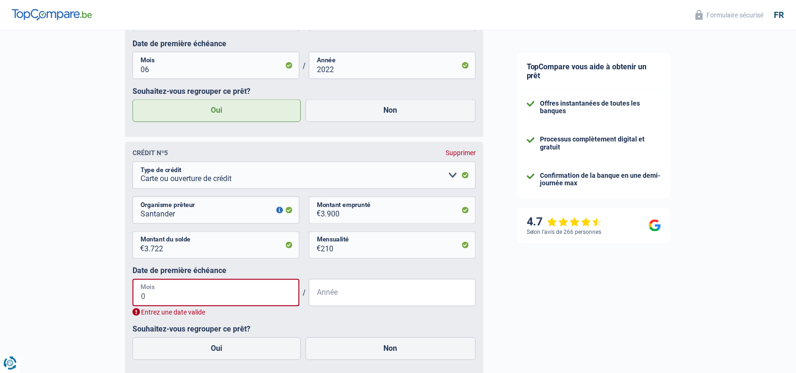
type input "06"
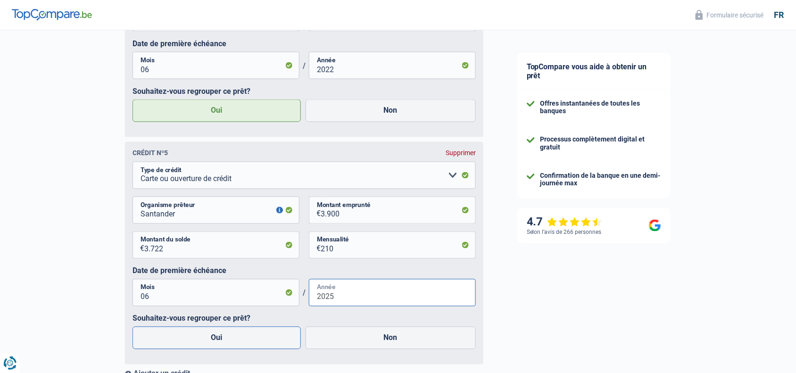
type input "2025"
click at [199, 298] on label "Oui" at bounding box center [216, 338] width 168 height 23
click at [199, 298] on input "Oui" at bounding box center [216, 338] width 168 height 23
radio input "true"
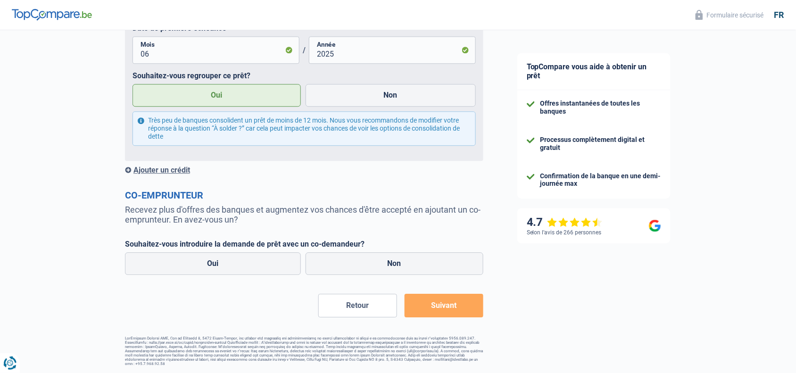
scroll to position [1724, 0]
click at [359, 274] on label "Non" at bounding box center [394, 264] width 178 height 23
click at [359, 274] on input "Non" at bounding box center [394, 264] width 178 height 23
radio input "true"
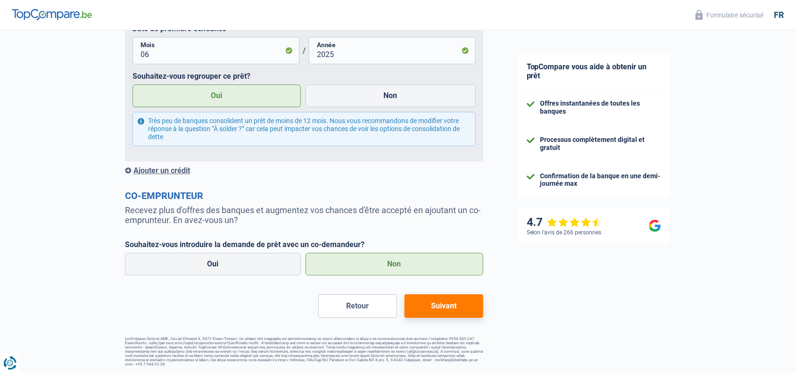
click at [420, 298] on button "Suivant" at bounding box center [444, 306] width 79 height 24
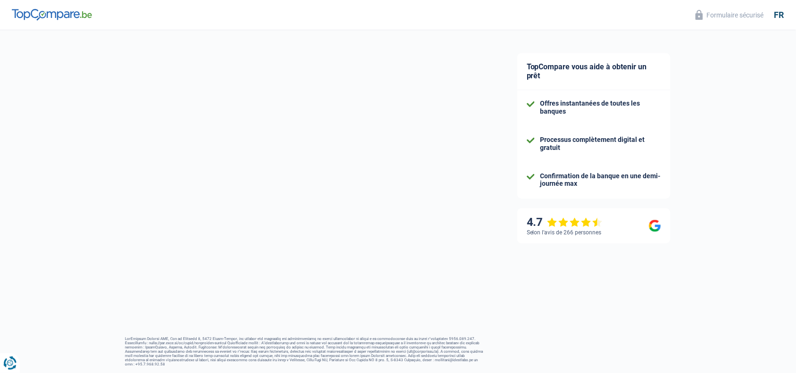
select select "refinancing"
select select "120"
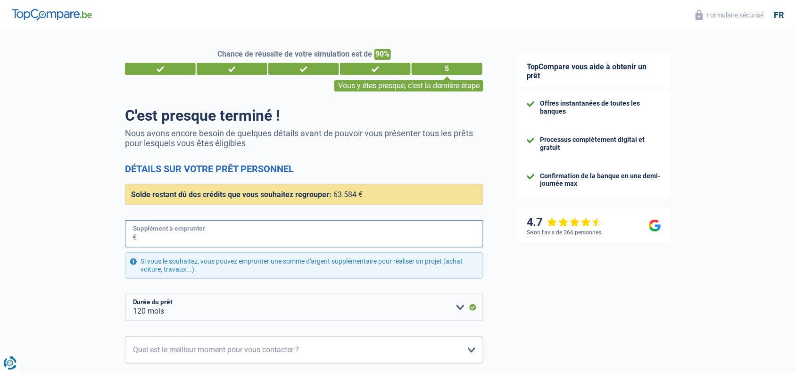
click at [319, 231] on input "Supplément à emprunter" at bounding box center [310, 233] width 347 height 27
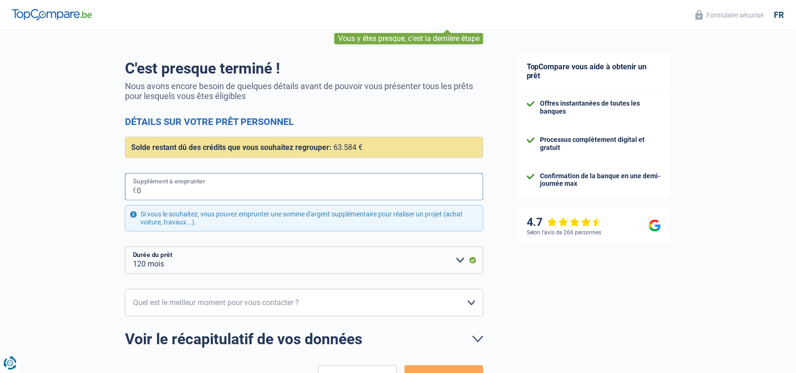
scroll to position [46, 0]
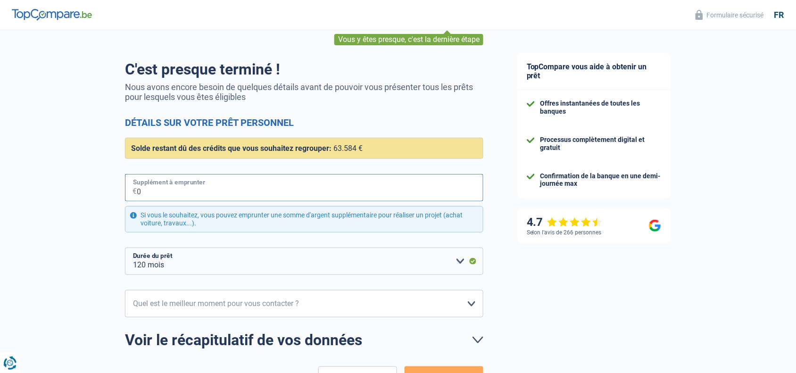
type input "0"
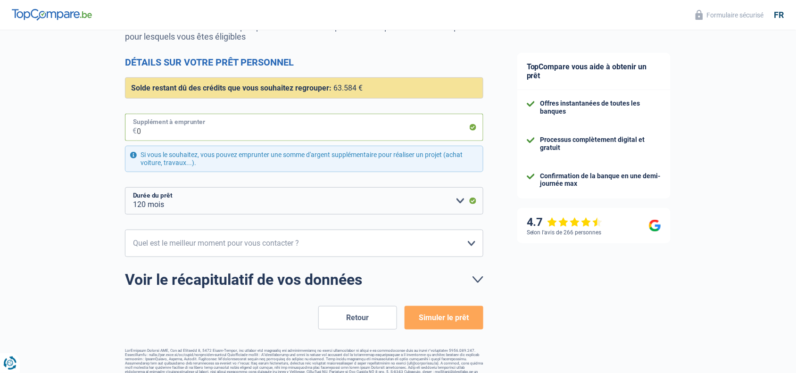
scroll to position [107, 0]
click at [246, 249] on select "10h-12h 12h-14h 14h-16h 16h-18h Veuillez sélectionner une option" at bounding box center [304, 242] width 358 height 27
select select "12-14"
click at [125, 230] on select "10h-12h 12h-14h 14h-16h 16h-18h Veuillez sélectionner une option" at bounding box center [304, 242] width 358 height 27
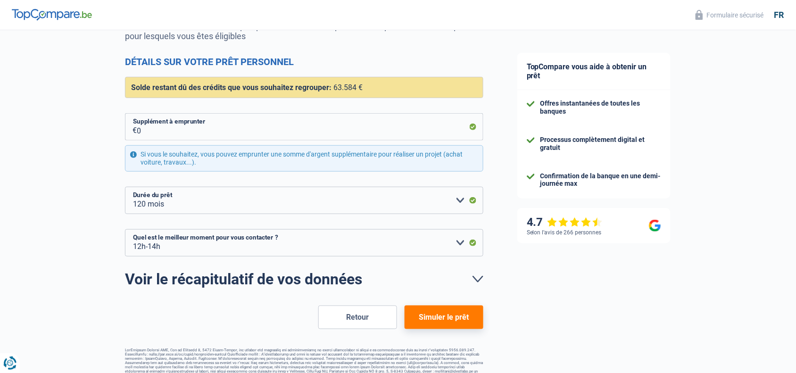
click at [473, 281] on link "Voir le récapitulatif de vos données" at bounding box center [304, 279] width 358 height 15
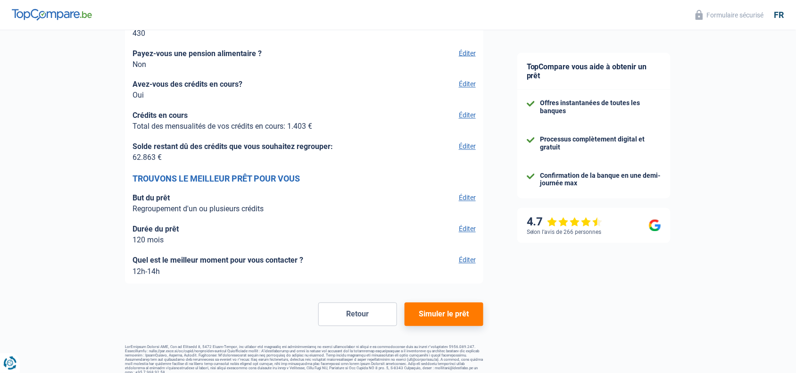
scroll to position [1519, 0]
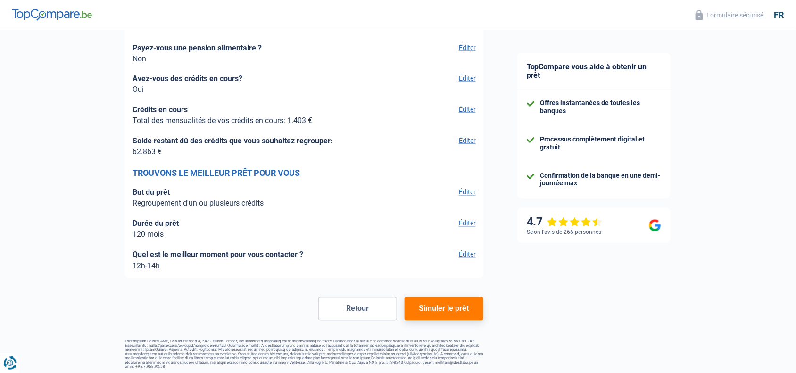
click at [444, 298] on button "Simuler le prêt" at bounding box center [444, 309] width 79 height 24
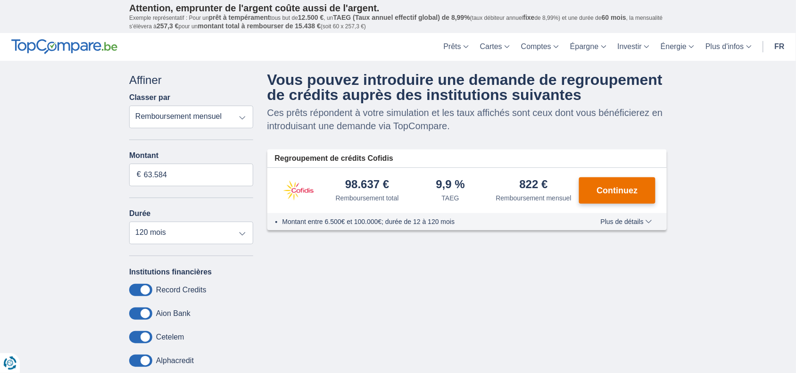
click at [620, 194] on span "Continuez" at bounding box center [617, 190] width 41 height 8
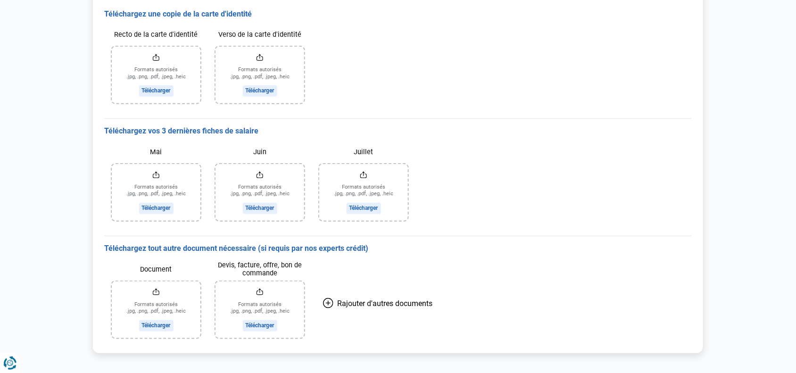
scroll to position [150, 0]
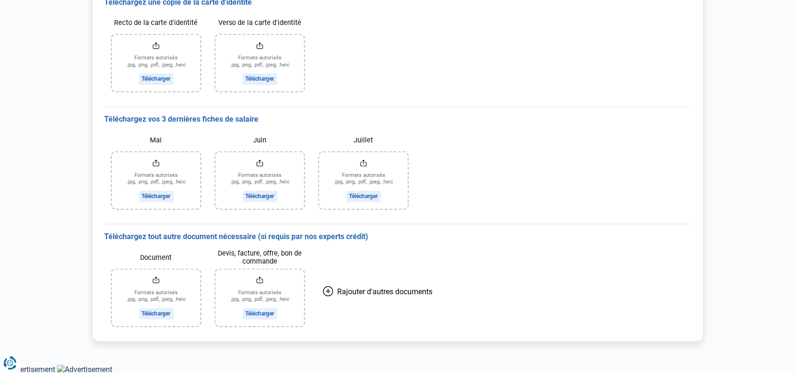
click at [173, 80] on input "Recto de la carte d'identité" at bounding box center [156, 63] width 89 height 57
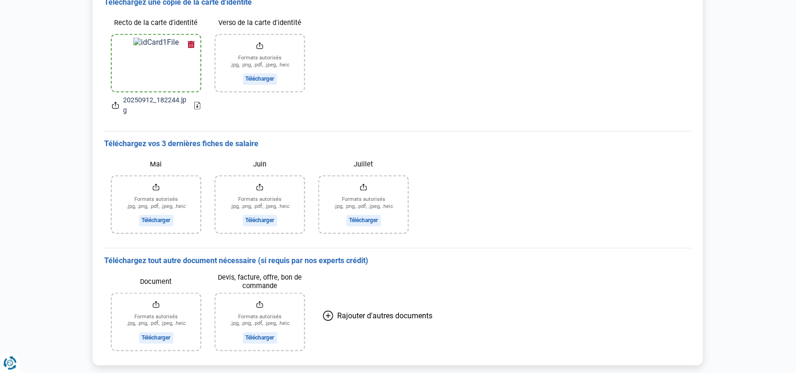
click at [260, 74] on input "Verso de la carte d'identité" at bounding box center [259, 63] width 89 height 57
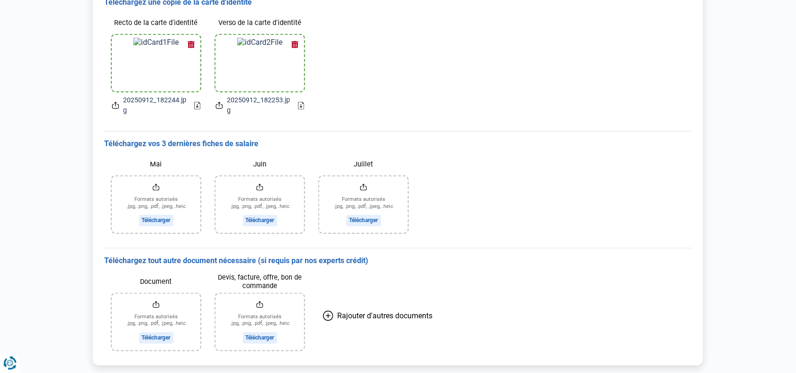
click at [177, 197] on input "Mai" at bounding box center [156, 204] width 89 height 57
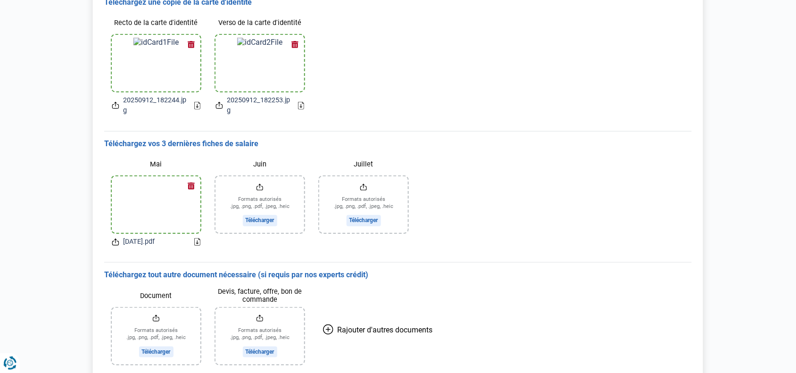
click at [248, 193] on input "Juin" at bounding box center [259, 204] width 89 height 57
click at [358, 206] on input "Juillet" at bounding box center [363, 204] width 89 height 57
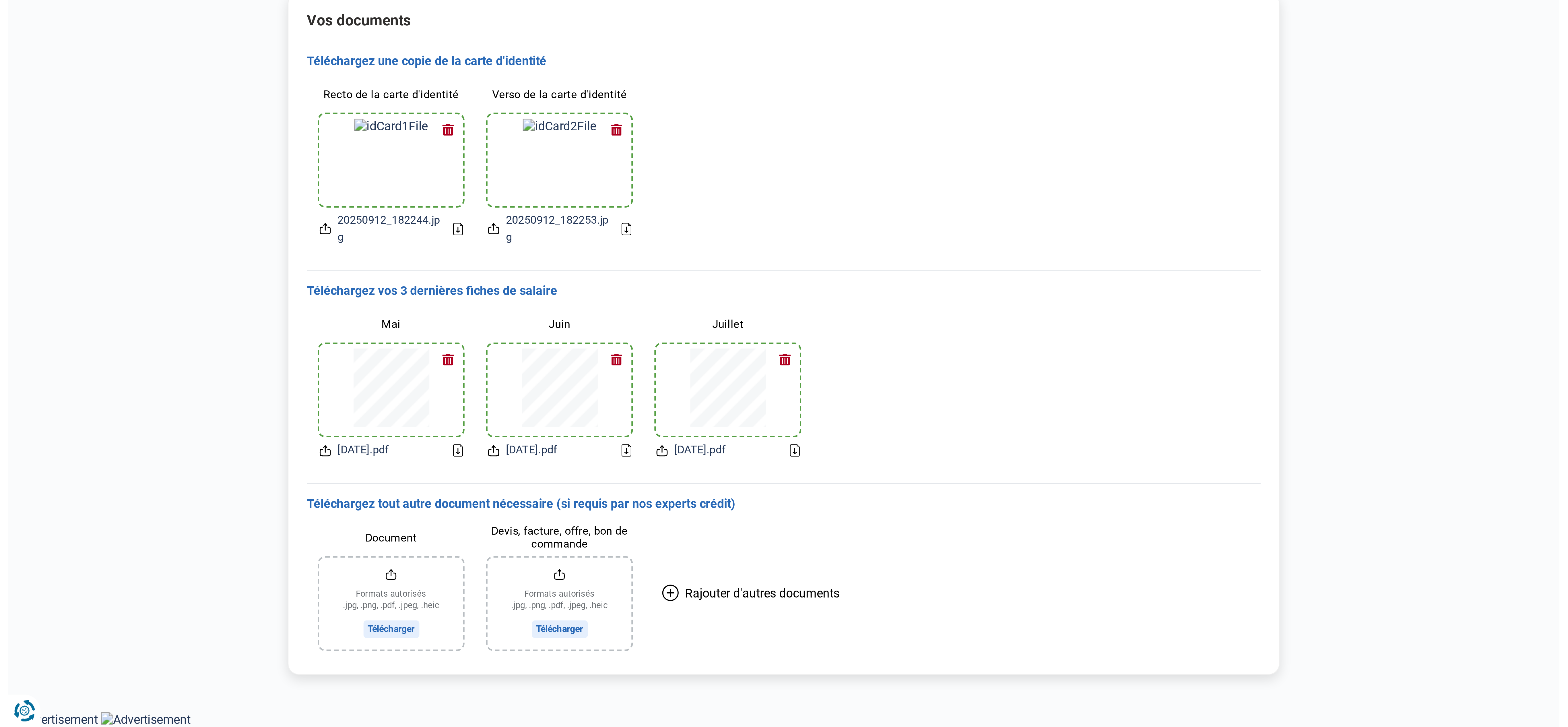
scroll to position [0, 0]
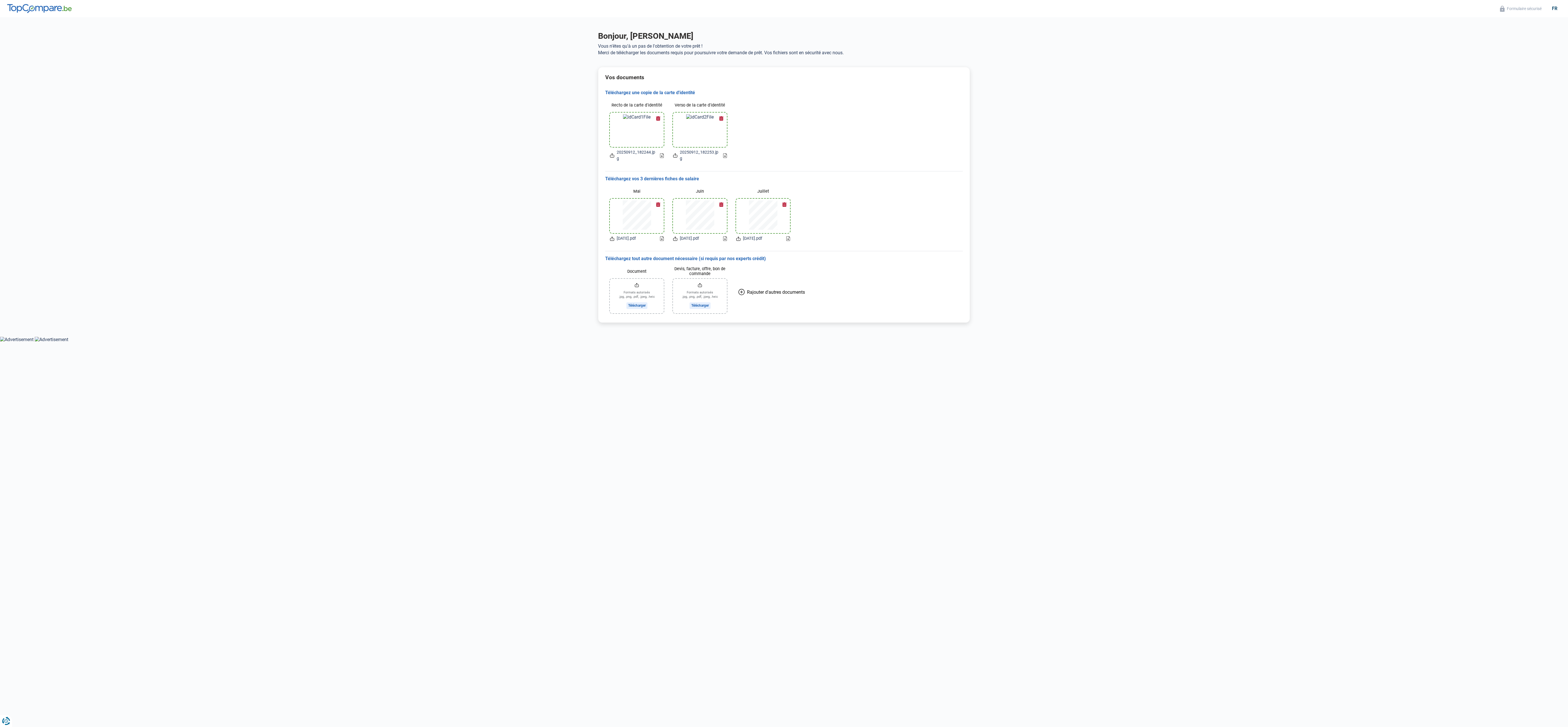
drag, startPoint x: 489, startPoint y: 7, endPoint x: 832, endPoint y: 486, distance: 589.1
click at [489, 227] on html "Vous avez le contrôle de vos données Nous utilisons des cookies, tout comme nos…" at bounding box center [784, 171] width 1568 height 342
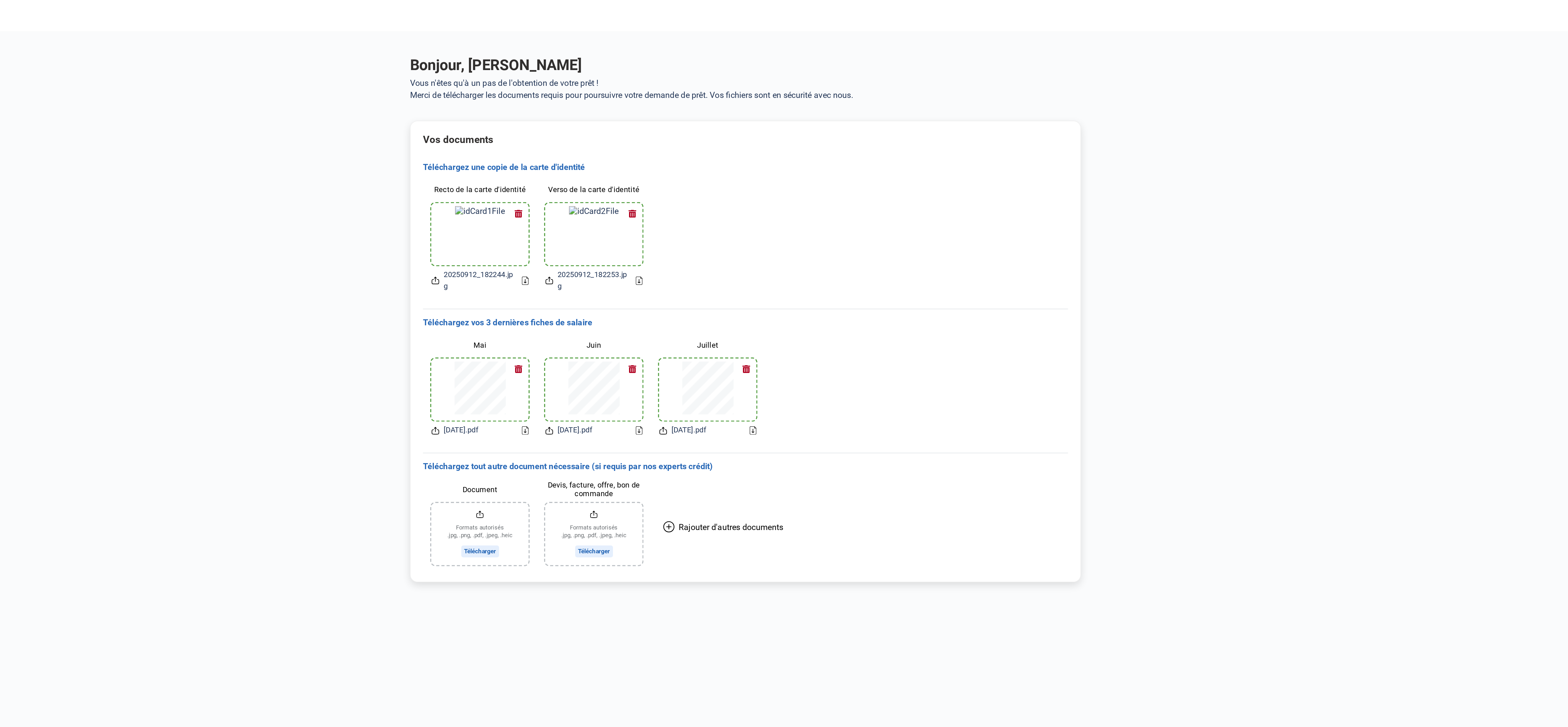
click at [489, 227] on div "Document Formats autorisés .jpg, .png, .pdf, .jpeg, .heic Télécharger Devis, fa…" at bounding box center [783, 290] width 357 height 56
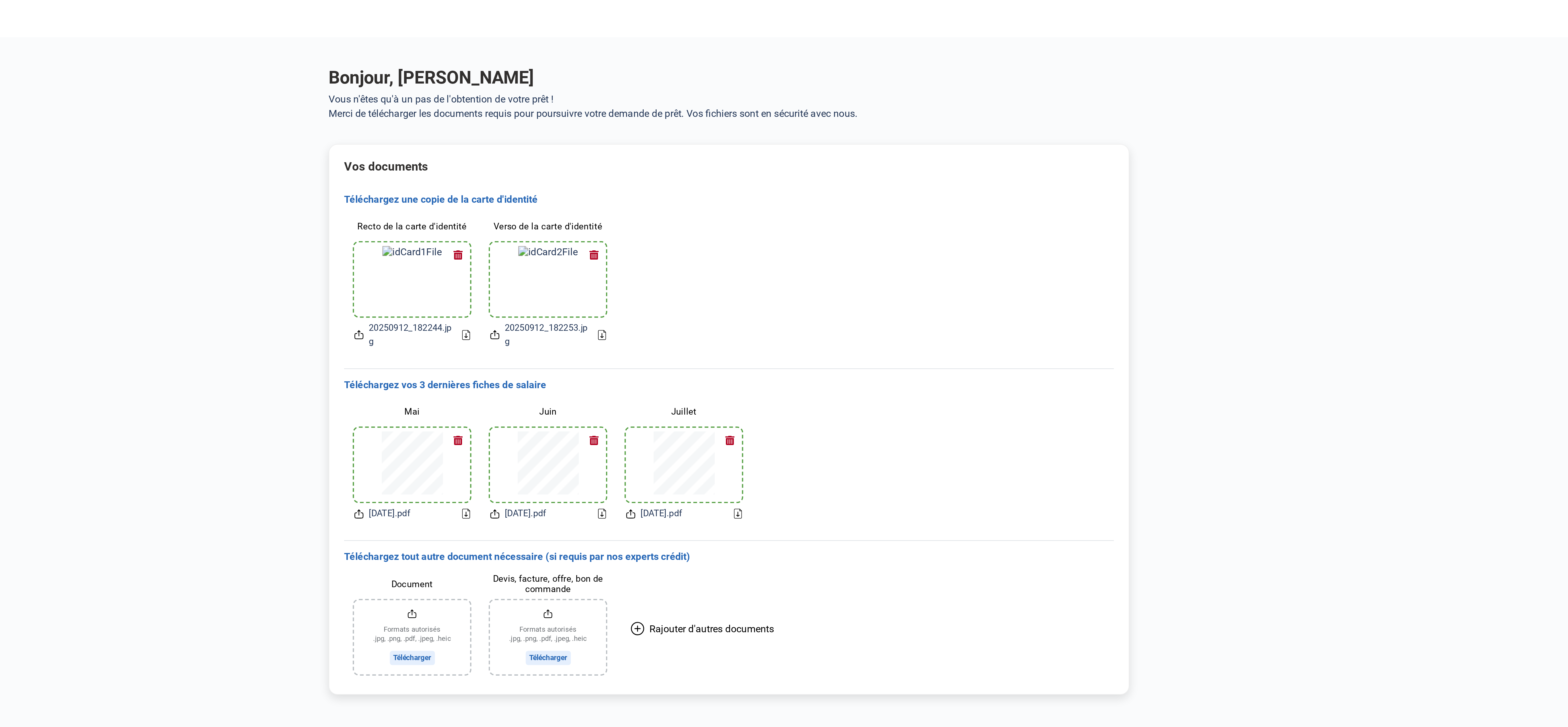
click at [489, 96] on div "Verso de la carte d'identité 20250912_182253.jpg" at bounding box center [700, 131] width 63 height 71
